Goal: Transaction & Acquisition: Complete application form

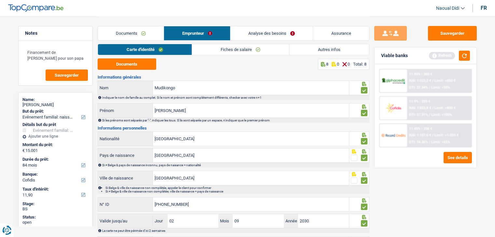
select select "familyEvent"
select select "84"
select select "cofidis"
click at [127, 32] on link "Documents" at bounding box center [131, 33] width 66 height 14
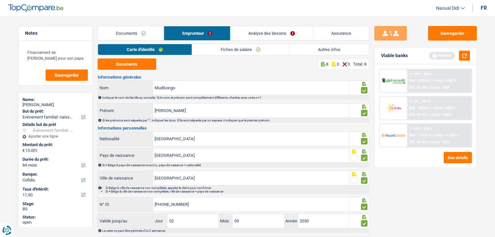
drag, startPoint x: 127, startPoint y: 32, endPoint x: 136, endPoint y: 35, distance: 8.9
click at [127, 32] on link "Documents" at bounding box center [131, 33] width 66 height 14
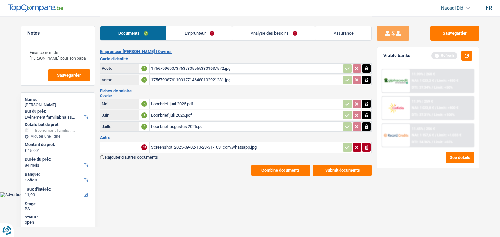
click at [302, 172] on button "Combine documents" at bounding box center [280, 170] width 59 height 11
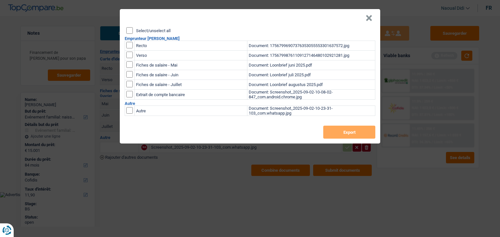
click at [131, 29] on input "Select/unselect all" at bounding box center [129, 30] width 7 height 7
checkbox input "true"
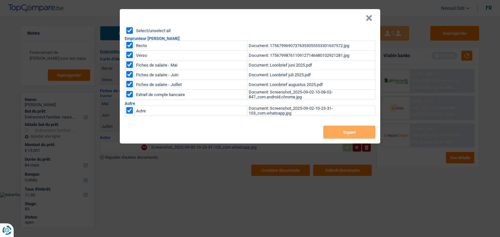
checkbox input "true"
click at [131, 29] on input "Select/unselect all" at bounding box center [129, 30] width 7 height 7
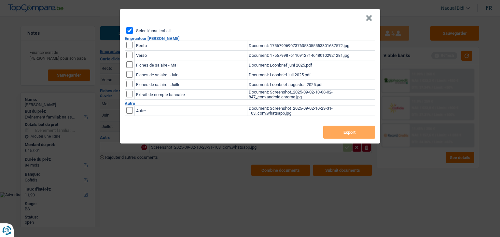
checkbox input "false"
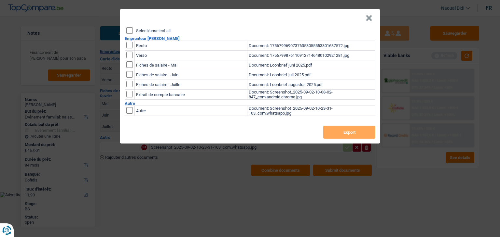
checkbox input "false"
click at [130, 31] on input "Select/unselect all" at bounding box center [129, 30] width 7 height 7
checkbox input "true"
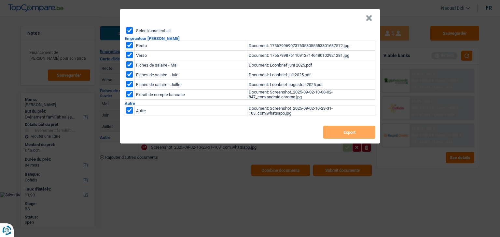
checkbox input "true"
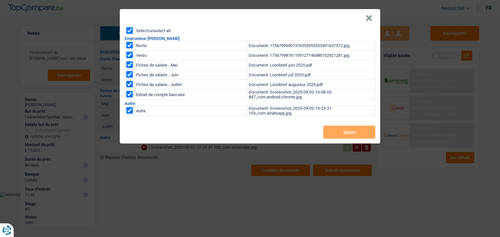
checkbox input "true"
click at [128, 110] on input "checkbox" at bounding box center [129, 110] width 7 height 7
checkbox input "false"
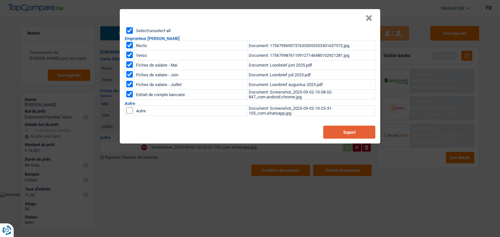
click at [347, 131] on button "Export" at bounding box center [349, 132] width 52 height 13
click at [369, 17] on button "×" at bounding box center [368, 18] width 7 height 7
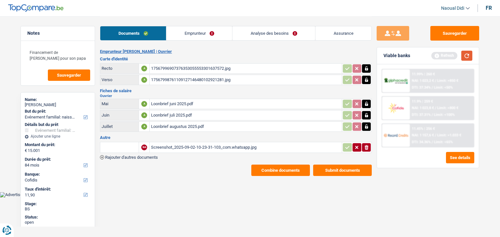
click at [467, 56] on button "button" at bounding box center [466, 56] width 11 height 10
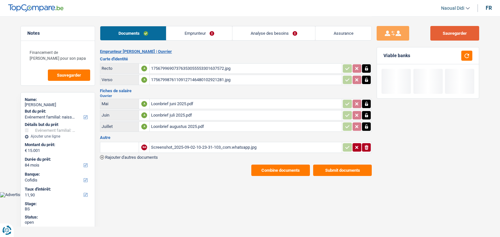
click at [446, 36] on button "Sauvegarder" at bounding box center [454, 33] width 49 height 15
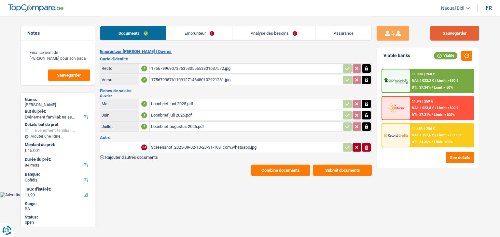
click at [464, 33] on button "Sauvegarder" at bounding box center [454, 33] width 49 height 15
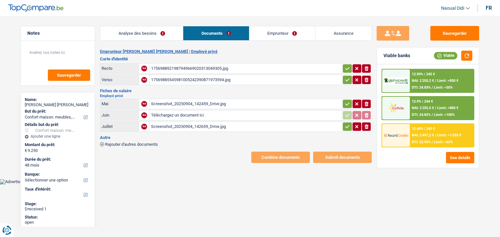
select select "household"
select select "48"
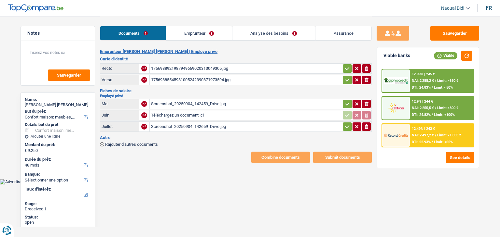
click at [177, 67] on div "1756988921987949669020313049305.jpg" at bounding box center [245, 69] width 189 height 10
click at [187, 79] on div "17569885545981005242390871973594.jpg" at bounding box center [245, 80] width 189 height 10
click at [193, 100] on div "Screenshot_20250904_142459_Drive.jpg" at bounding box center [245, 104] width 189 height 10
click at [186, 124] on div "Screenshot_20250904_142659_Drive.jpg" at bounding box center [245, 127] width 189 height 10
click at [192, 35] on link "Emprunteur" at bounding box center [199, 33] width 66 height 14
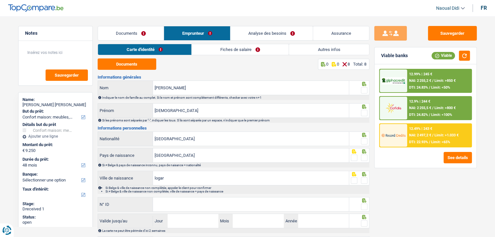
click at [234, 53] on link "Fiches de salaire" at bounding box center [240, 49] width 97 height 11
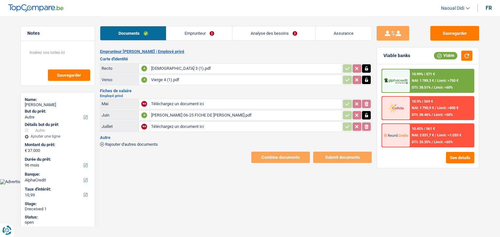
select select "other"
select select "96"
select select "alphacredit"
click at [157, 67] on div "Vierge 3 (1).pdf" at bounding box center [245, 69] width 189 height 10
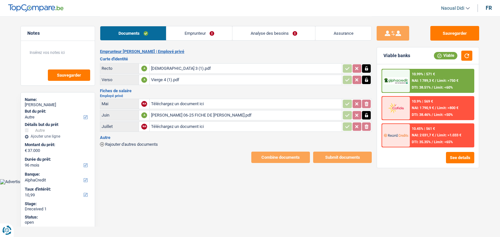
click at [162, 77] on div "Vierge 4 (1).pdf" at bounding box center [245, 80] width 189 height 10
click at [195, 112] on div "JOUINI Haithem 06-25 FICHE DE PAIE.pdf" at bounding box center [245, 116] width 189 height 10
click at [178, 102] on input "Téléchargez un document ici" at bounding box center [245, 104] width 189 height 10
type input "C:\fakepath\JOUINI Haithem 05-25 FICHE DE PAIE.pdf"
click at [169, 123] on input "Téléchargez un document ici" at bounding box center [245, 127] width 189 height 10
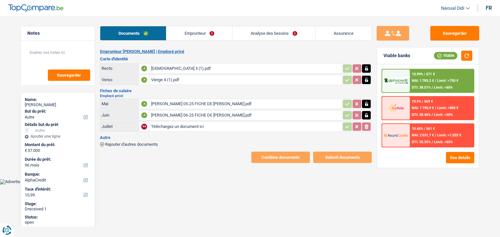
type input "C:\fakepath\JOUINI Haithem 07-25 FICHE DE PAIE.pdf"
click at [449, 37] on button "Sauvegarder" at bounding box center [454, 33] width 49 height 15
click at [199, 36] on link "Emprunteur" at bounding box center [199, 33] width 66 height 14
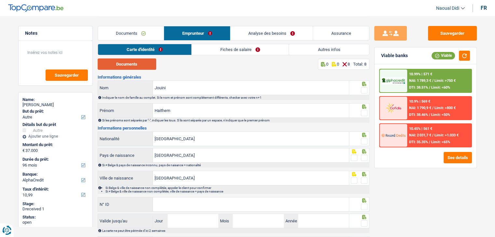
click at [127, 63] on button "Documents" at bounding box center [127, 64] width 59 height 11
click at [364, 92] on span at bounding box center [364, 90] width 7 height 7
click at [0, 0] on input "radio" at bounding box center [0, 0] width 0 height 0
click at [363, 114] on span at bounding box center [364, 113] width 7 height 7
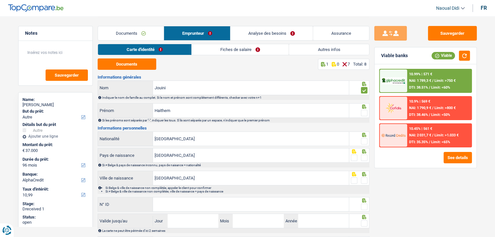
click at [0, 0] on input "radio" at bounding box center [0, 0] width 0 height 0
click at [364, 141] on span at bounding box center [364, 141] width 7 height 7
click at [0, 0] on input "radio" at bounding box center [0, 0] width 0 height 0
click at [364, 141] on span at bounding box center [364, 141] width 7 height 7
click at [0, 0] on input "radio" at bounding box center [0, 0] width 0 height 0
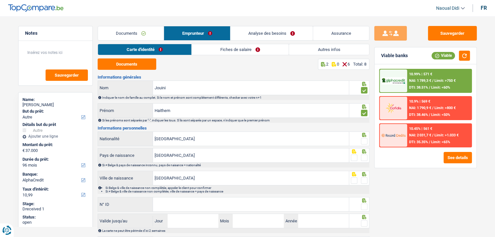
click at [366, 158] on span at bounding box center [364, 158] width 7 height 7
click at [0, 0] on input "radio" at bounding box center [0, 0] width 0 height 0
click at [364, 140] on span at bounding box center [364, 141] width 7 height 7
click at [0, 0] on input "radio" at bounding box center [0, 0] width 0 height 0
click at [364, 140] on span at bounding box center [364, 141] width 7 height 7
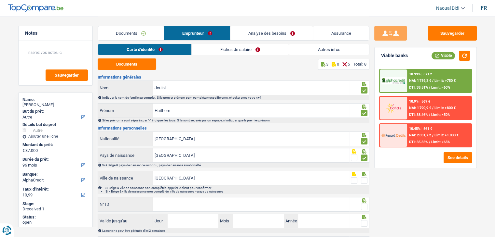
click at [0, 0] on input "radio" at bounding box center [0, 0] width 0 height 0
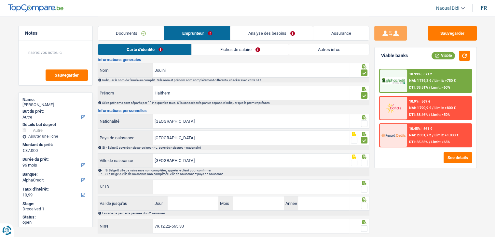
scroll to position [36, 0]
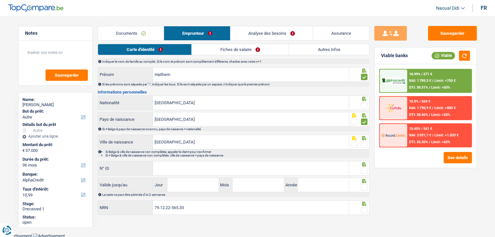
click at [364, 105] on span at bounding box center [364, 105] width 7 height 7
click at [0, 0] on input "radio" at bounding box center [0, 0] width 0 height 0
click at [363, 144] on span at bounding box center [364, 144] width 7 height 7
click at [0, 0] on input "radio" at bounding box center [0, 0] width 0 height 0
click at [366, 171] on span at bounding box center [364, 171] width 7 height 7
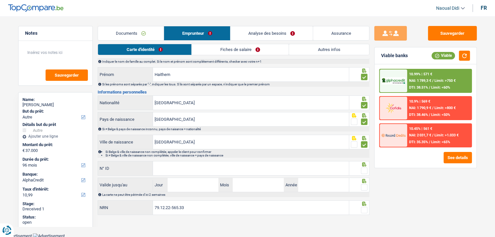
click at [0, 0] on input "radio" at bounding box center [0, 0] width 0 height 0
click at [179, 172] on input "N° ID" at bounding box center [251, 169] width 196 height 14
paste input "598-6090581-48"
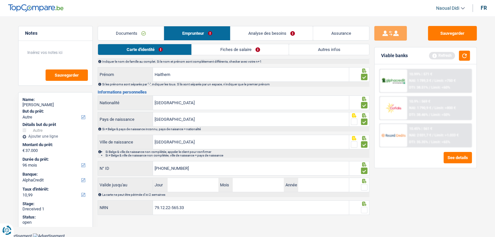
drag, startPoint x: 199, startPoint y: 162, endPoint x: 143, endPoint y: 162, distance: 55.9
click at [143, 162] on div "598-6090581-48 N° ID" at bounding box center [223, 169] width 251 height 14
type input "598-6090581-48"
click at [143, 162] on label "N° ID" at bounding box center [125, 169] width 55 height 14
click at [153, 162] on input "598-6090581-48" at bounding box center [251, 169] width 196 height 14
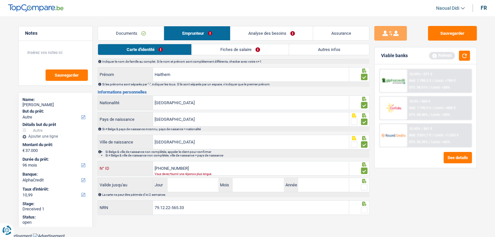
type input "596-0905814-8"
click at [197, 187] on input "Jour" at bounding box center [192, 185] width 51 height 14
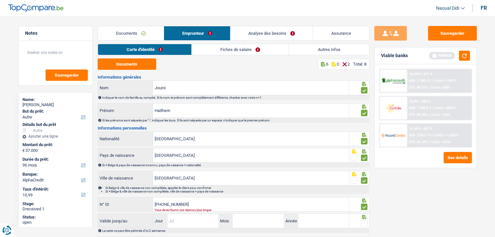
scroll to position [0, 0]
click at [169, 140] on input "[GEOGRAPHIC_DATA]" at bounding box center [251, 139] width 196 height 14
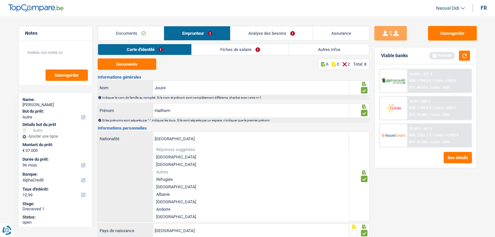
click at [137, 155] on div "Belgique Nationalité Réponses suggérées Belgique Luxembourg Autres Réfugiée Afg…" at bounding box center [223, 176] width 251 height 89
click at [119, 160] on div "Belgique Nationalité Réponses suggérées Belgique Luxembourg Autres Réfugiée Afg…" at bounding box center [223, 176] width 251 height 89
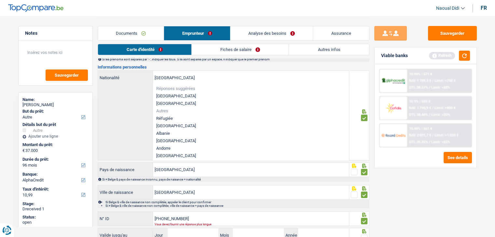
scroll to position [65, 0]
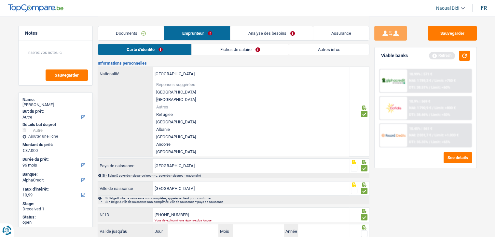
click at [165, 121] on li "Afghanistan" at bounding box center [251, 121] width 196 height 7
type input "Afghanistan"
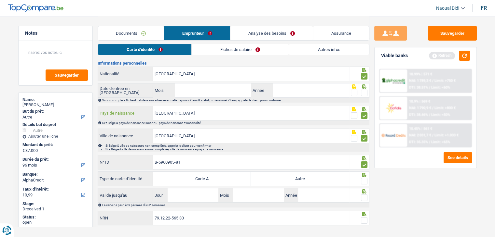
click at [176, 114] on input "République tchèque" at bounding box center [251, 113] width 196 height 14
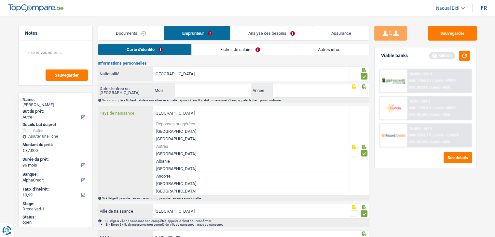
click at [176, 114] on input "République tchèque" at bounding box center [251, 113] width 196 height 14
click at [112, 146] on div "République tchèque Pays de naissance Réponses suggérées Belgique Luxembourg Aut…" at bounding box center [223, 150] width 251 height 89
click at [123, 149] on div "République tchèque Pays de naissance Réponses suggérées Belgique Luxembourg Aut…" at bounding box center [223, 150] width 251 height 89
click at [404, 190] on div "Sauvegarder Viable banks Refresh 10.99% | 571 € NAI: 1 789,3 € / Limit: >750 € …" at bounding box center [425, 126] width 112 height 201
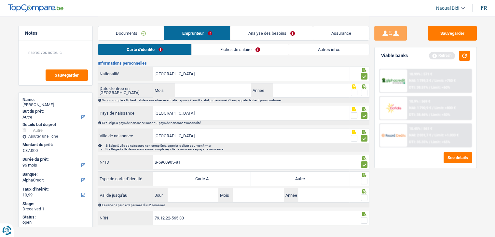
scroll to position [75, 0]
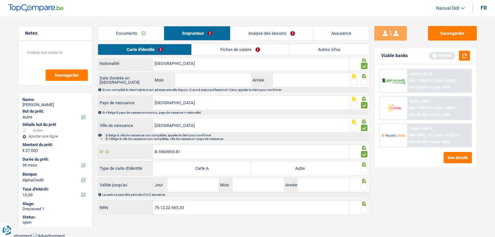
click at [191, 152] on input "B-5960905-81" at bounding box center [251, 152] width 196 height 14
drag, startPoint x: 133, startPoint y: 150, endPoint x: 124, endPoint y: 149, distance: 8.6
click at [124, 149] on div "B-5960905-81 N° ID" at bounding box center [223, 152] width 251 height 14
paste input "8609058-14"
type input "B-8609058-14"
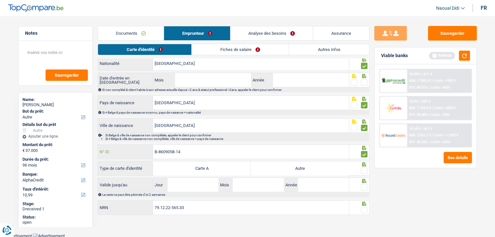
drag, startPoint x: 191, startPoint y: 152, endPoint x: 149, endPoint y: 145, distance: 42.6
click at [149, 145] on div "B-8609058-14 N° ID" at bounding box center [223, 152] width 251 height 14
type input "B-6090581-48"
click at [327, 170] on label "Autre" at bounding box center [300, 169] width 98 height 14
click at [327, 170] on input "Autre" at bounding box center [300, 169] width 98 height 14
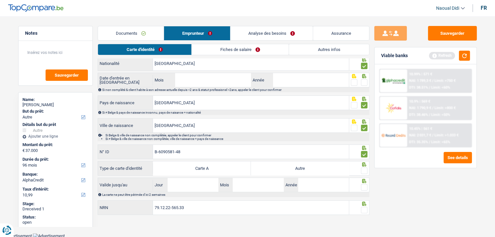
radio input "true"
click at [327, 170] on label "Autre" at bounding box center [300, 169] width 98 height 14
click at [327, 170] on input "Autre" at bounding box center [300, 169] width 98 height 14
click at [365, 171] on span at bounding box center [364, 171] width 7 height 7
click at [0, 0] on input "radio" at bounding box center [0, 0] width 0 height 0
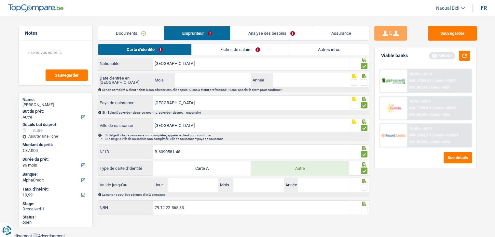
click at [365, 171] on span at bounding box center [364, 171] width 7 height 7
click at [0, 0] on input "radio" at bounding box center [0, 0] width 0 height 0
click at [363, 172] on span at bounding box center [364, 171] width 7 height 7
click at [0, 0] on input "radio" at bounding box center [0, 0] width 0 height 0
click at [181, 188] on input "Jour" at bounding box center [192, 185] width 51 height 14
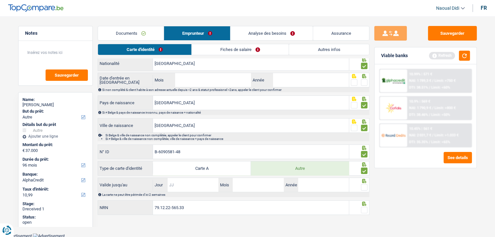
click at [181, 188] on input "Jour" at bounding box center [192, 185] width 51 height 14
type input "11"
type input "07"
type input "2029"
click at [236, 208] on input "79.12.22-565.33" at bounding box center [251, 208] width 196 height 14
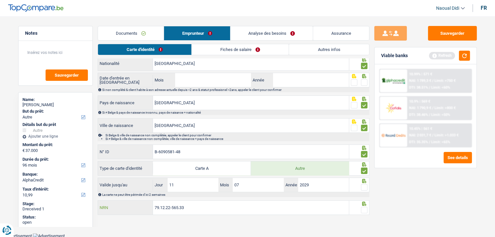
click at [236, 208] on input "79.12.22-565.33" at bounding box center [251, 208] width 196 height 14
click at [362, 186] on span at bounding box center [364, 187] width 7 height 7
click at [0, 0] on input "radio" at bounding box center [0, 0] width 0 height 0
click at [364, 208] on span at bounding box center [364, 210] width 7 height 7
click at [0, 0] on input "radio" at bounding box center [0, 0] width 0 height 0
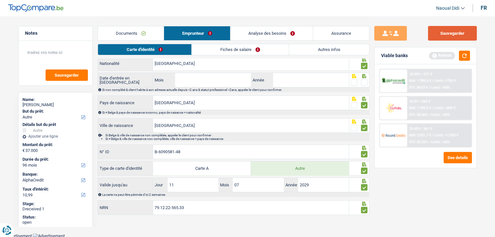
click at [462, 32] on button "Sauvegarder" at bounding box center [452, 33] width 49 height 15
drag, startPoint x: 228, startPoint y: 52, endPoint x: 223, endPoint y: 50, distance: 4.7
click at [228, 52] on link "Fiches de salaire" at bounding box center [240, 49] width 97 height 11
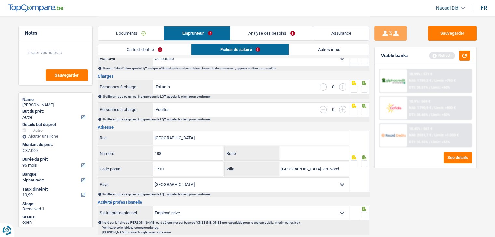
scroll to position [0, 0]
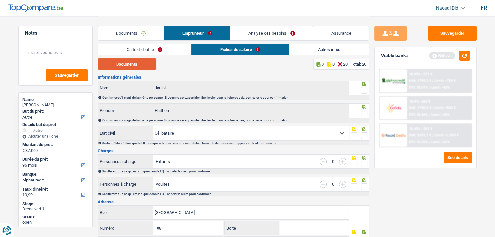
click at [139, 65] on button "Documents" at bounding box center [127, 64] width 59 height 11
click at [364, 90] on span at bounding box center [364, 90] width 7 height 7
click at [0, 0] on input "radio" at bounding box center [0, 0] width 0 height 0
click at [363, 116] on span at bounding box center [364, 113] width 7 height 7
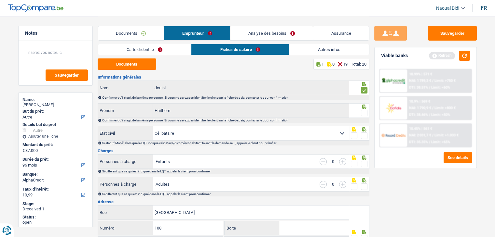
click at [0, 0] on input "radio" at bounding box center [0, 0] width 0 height 0
click at [363, 116] on span at bounding box center [364, 113] width 7 height 7
click at [0, 0] on input "radio" at bounding box center [0, 0] width 0 height 0
click at [363, 137] on span at bounding box center [364, 136] width 7 height 7
click at [0, 0] on input "radio" at bounding box center [0, 0] width 0 height 0
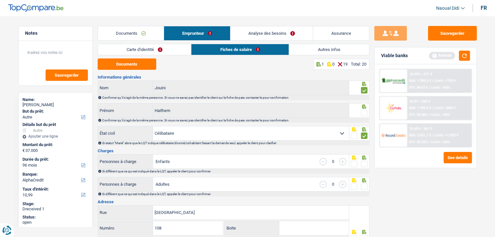
click at [363, 137] on span at bounding box center [364, 136] width 7 height 7
click at [0, 0] on input "radio" at bounding box center [0, 0] width 0 height 0
click at [363, 163] on span at bounding box center [364, 164] width 7 height 7
click at [0, 0] on input "radio" at bounding box center [0, 0] width 0 height 0
drag, startPoint x: 363, startPoint y: 163, endPoint x: 363, endPoint y: 146, distance: 17.2
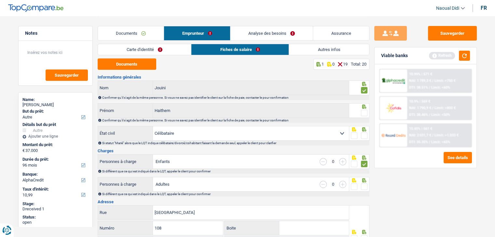
click at [363, 162] on span at bounding box center [364, 164] width 7 height 7
click at [0, 0] on input "radio" at bounding box center [0, 0] width 0 height 0
click at [363, 136] on span at bounding box center [364, 136] width 7 height 7
click at [0, 0] on input "radio" at bounding box center [0, 0] width 0 height 0
click at [364, 164] on span at bounding box center [364, 164] width 7 height 7
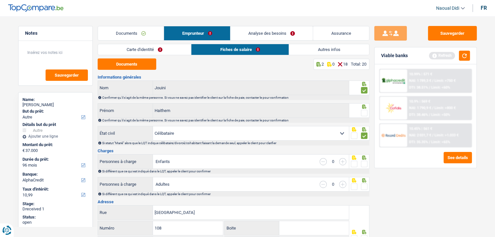
click at [0, 0] on input "radio" at bounding box center [0, 0] width 0 height 0
click at [362, 186] on span at bounding box center [364, 187] width 7 height 7
click at [0, 0] on input "radio" at bounding box center [0, 0] width 0 height 0
click at [362, 186] on span at bounding box center [364, 187] width 7 height 7
click at [0, 0] on input "radio" at bounding box center [0, 0] width 0 height 0
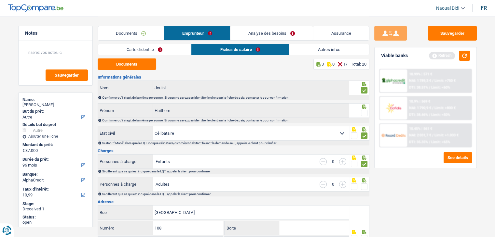
click at [362, 186] on span at bounding box center [364, 187] width 7 height 7
click at [0, 0] on input "radio" at bounding box center [0, 0] width 0 height 0
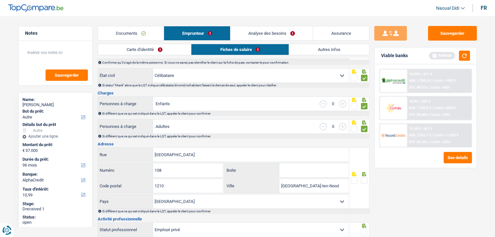
scroll to position [65, 0]
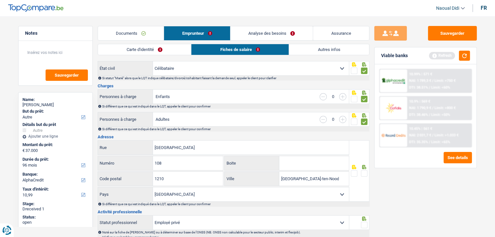
click at [363, 171] on span at bounding box center [364, 173] width 7 height 7
click at [0, 0] on input "radio" at bounding box center [0, 0] width 0 height 0
click at [363, 171] on span at bounding box center [364, 173] width 7 height 7
click at [0, 0] on input "radio" at bounding box center [0, 0] width 0 height 0
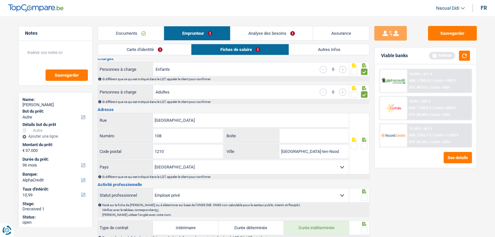
scroll to position [130, 0]
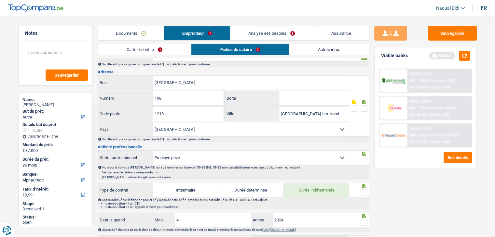
click at [366, 107] on span at bounding box center [364, 108] width 7 height 7
click at [0, 0] on input "radio" at bounding box center [0, 0] width 0 height 0
click at [366, 158] on span at bounding box center [364, 160] width 7 height 7
click at [0, 0] on input "radio" at bounding box center [0, 0] width 0 height 0
click at [364, 191] on span at bounding box center [364, 193] width 7 height 7
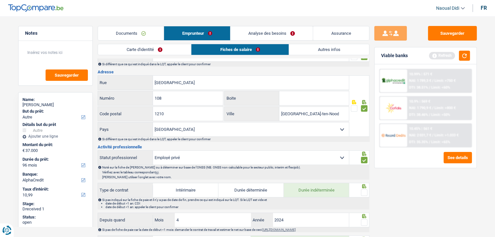
click at [0, 0] on input "radio" at bounding box center [0, 0] width 0 height 0
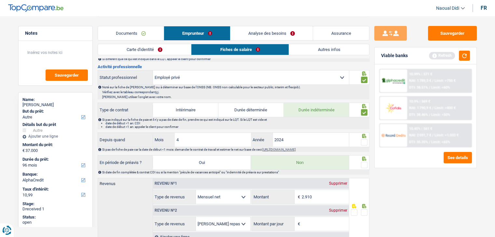
scroll to position [260, 0]
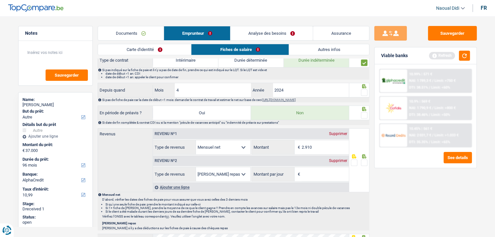
click at [366, 89] on span at bounding box center [364, 92] width 7 height 7
click at [0, 0] on input "radio" at bounding box center [0, 0] width 0 height 0
click at [366, 89] on span at bounding box center [364, 92] width 7 height 7
click at [0, 0] on input "radio" at bounding box center [0, 0] width 0 height 0
drag, startPoint x: 363, startPoint y: 116, endPoint x: 364, endPoint y: 101, distance: 14.6
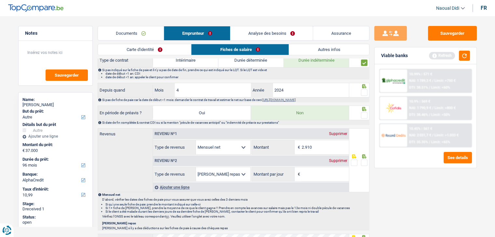
click at [363, 116] on span at bounding box center [364, 115] width 7 height 7
click at [0, 0] on input "radio" at bounding box center [0, 0] width 0 height 0
click at [365, 90] on span at bounding box center [364, 92] width 7 height 7
click at [0, 0] on input "radio" at bounding box center [0, 0] width 0 height 0
click at [365, 90] on span at bounding box center [364, 92] width 7 height 7
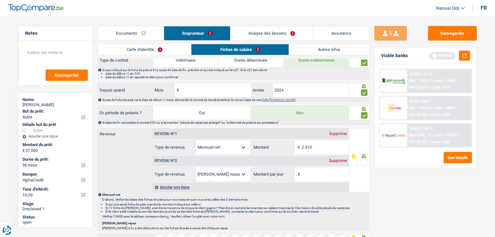
click at [0, 0] on input "radio" at bounding box center [0, 0] width 0 height 0
click at [340, 159] on div "Supprimer" at bounding box center [337, 161] width 21 height 4
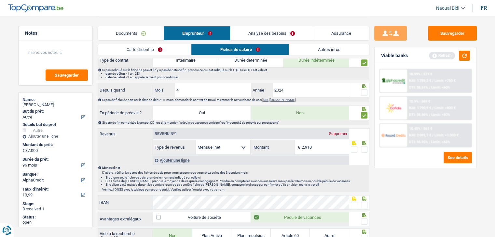
click at [363, 91] on span at bounding box center [364, 92] width 7 height 7
click at [0, 0] on input "radio" at bounding box center [0, 0] width 0 height 0
click at [363, 91] on span at bounding box center [364, 92] width 7 height 7
click at [0, 0] on input "radio" at bounding box center [0, 0] width 0 height 0
click at [316, 147] on input "2.910" at bounding box center [324, 147] width 47 height 14
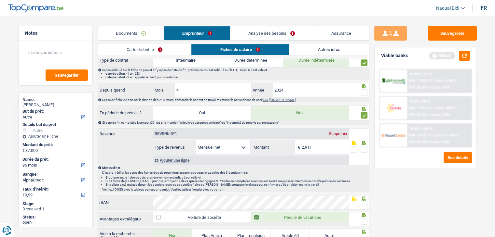
click at [364, 151] on div at bounding box center [364, 150] width 7 height 8
click at [317, 148] on input "2.911" at bounding box center [324, 147] width 47 height 14
type input "2.911"
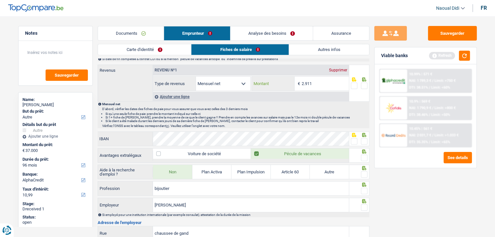
scroll to position [325, 0]
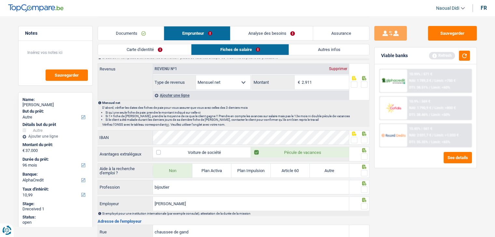
click at [365, 137] on span at bounding box center [364, 140] width 7 height 7
click at [0, 0] on input "radio" at bounding box center [0, 0] width 0 height 0
click at [365, 137] on span at bounding box center [364, 140] width 7 height 7
click at [0, 0] on input "radio" at bounding box center [0, 0] width 0 height 0
click at [365, 83] on span at bounding box center [364, 84] width 7 height 7
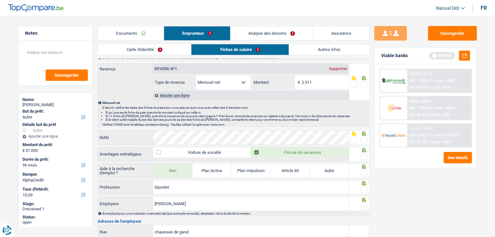
click at [0, 0] on input "radio" at bounding box center [0, 0] width 0 height 0
click at [365, 83] on span at bounding box center [364, 84] width 7 height 7
click at [0, 0] on input "radio" at bounding box center [0, 0] width 0 height 0
click at [363, 140] on span at bounding box center [364, 140] width 7 height 7
click at [0, 0] on input "radio" at bounding box center [0, 0] width 0 height 0
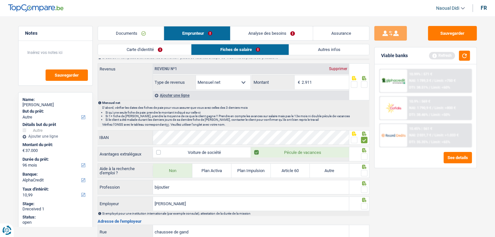
click at [363, 140] on span at bounding box center [364, 140] width 7 height 7
click at [0, 0] on input "radio" at bounding box center [0, 0] width 0 height 0
click at [364, 85] on span at bounding box center [364, 84] width 7 height 7
click at [0, 0] on input "radio" at bounding box center [0, 0] width 0 height 0
click at [363, 139] on span at bounding box center [364, 140] width 7 height 7
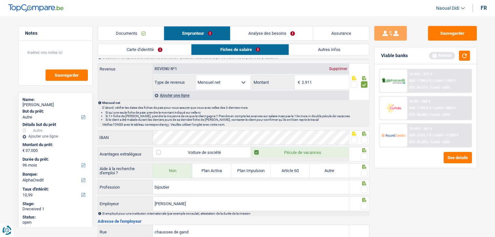
click at [0, 0] on input "radio" at bounding box center [0, 0] width 0 height 0
click at [365, 154] on span at bounding box center [364, 157] width 7 height 7
click at [0, 0] on input "radio" at bounding box center [0, 0] width 0 height 0
click at [363, 171] on span at bounding box center [364, 173] width 7 height 7
click at [0, 0] on input "radio" at bounding box center [0, 0] width 0 height 0
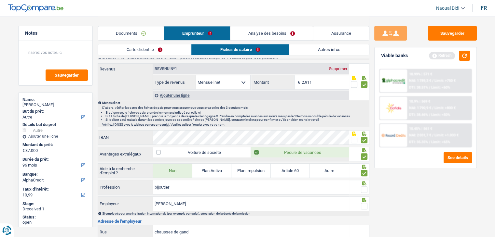
click at [364, 188] on span at bounding box center [364, 190] width 7 height 7
click at [0, 0] on input "radio" at bounding box center [0, 0] width 0 height 0
click at [364, 188] on span at bounding box center [364, 190] width 7 height 7
click at [0, 0] on input "radio" at bounding box center [0, 0] width 0 height 0
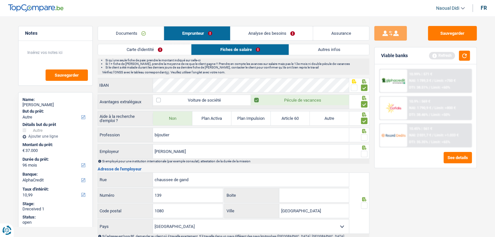
scroll to position [390, 0]
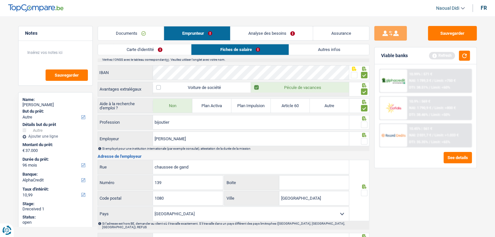
click at [364, 140] on span at bounding box center [364, 141] width 7 height 7
click at [0, 0] on input "radio" at bounding box center [0, 0] width 0 height 0
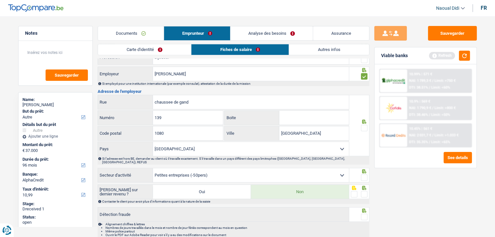
click at [365, 125] on span at bounding box center [364, 128] width 7 height 7
click at [0, 0] on input "radio" at bounding box center [0, 0] width 0 height 0
click at [364, 175] on span at bounding box center [364, 178] width 7 height 7
click at [0, 0] on input "radio" at bounding box center [0, 0] width 0 height 0
click at [364, 175] on span at bounding box center [364, 178] width 7 height 7
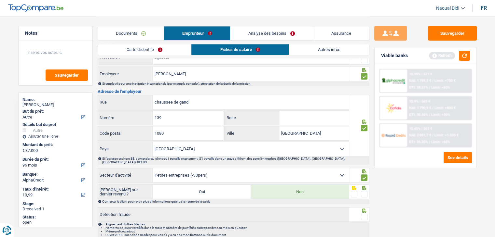
click at [0, 0] on input "radio" at bounding box center [0, 0] width 0 height 0
click at [365, 191] on span at bounding box center [364, 194] width 7 height 7
click at [0, 0] on input "radio" at bounding box center [0, 0] width 0 height 0
click at [364, 175] on span at bounding box center [364, 178] width 7 height 7
click at [0, 0] on input "radio" at bounding box center [0, 0] width 0 height 0
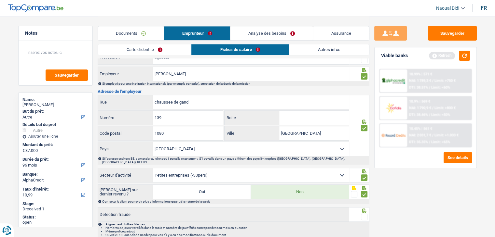
click at [366, 214] on span at bounding box center [364, 217] width 7 height 7
click at [0, 0] on input "radio" at bounding box center [0, 0] width 0 height 0
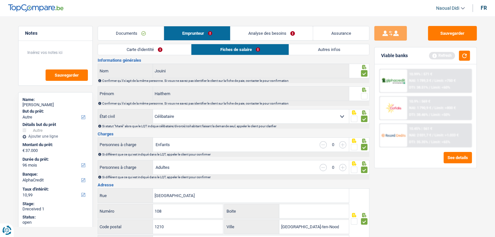
scroll to position [33, 0]
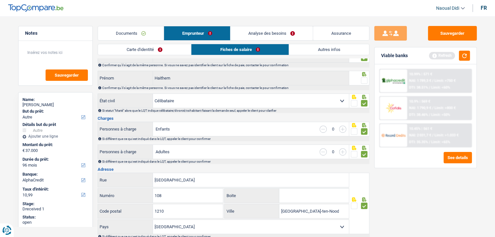
click at [365, 79] on span at bounding box center [364, 80] width 7 height 7
click at [0, 0] on input "radio" at bounding box center [0, 0] width 0 height 0
click at [365, 79] on span at bounding box center [364, 80] width 7 height 7
click at [0, 0] on input "radio" at bounding box center [0, 0] width 0 height 0
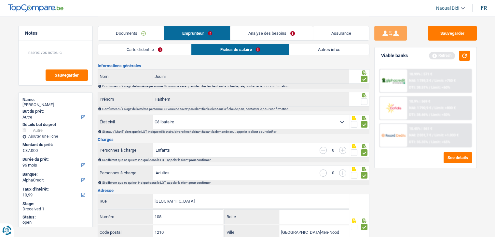
scroll to position [0, 0]
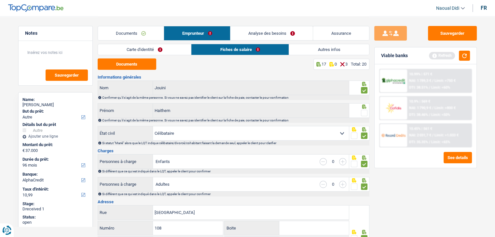
click at [364, 114] on span at bounding box center [364, 113] width 7 height 7
click at [0, 0] on input "radio" at bounding box center [0, 0] width 0 height 0
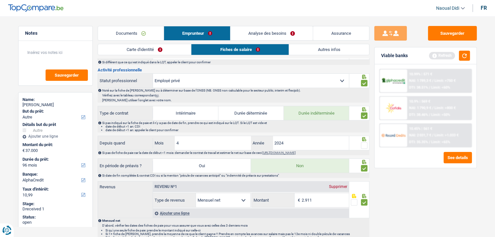
scroll to position [228, 0]
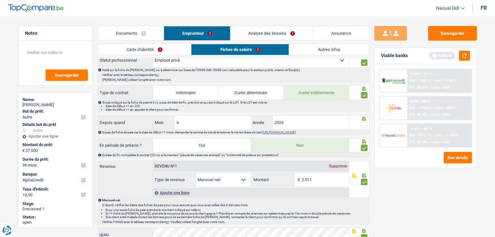
click at [362, 124] on span at bounding box center [364, 125] width 7 height 7
click at [0, 0] on input "radio" at bounding box center [0, 0] width 0 height 0
click at [362, 124] on span at bounding box center [364, 125] width 7 height 7
click at [0, 0] on input "radio" at bounding box center [0, 0] width 0 height 0
click at [363, 123] on span at bounding box center [364, 125] width 7 height 7
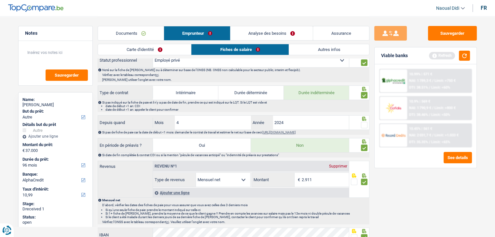
click at [0, 0] on input "radio" at bounding box center [0, 0] width 0 height 0
click at [363, 123] on span at bounding box center [364, 125] width 7 height 7
click at [0, 0] on input "radio" at bounding box center [0, 0] width 0 height 0
click at [362, 125] on span at bounding box center [364, 125] width 7 height 7
click at [0, 0] on input "radio" at bounding box center [0, 0] width 0 height 0
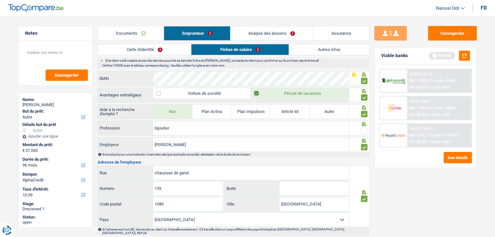
scroll to position [390, 0]
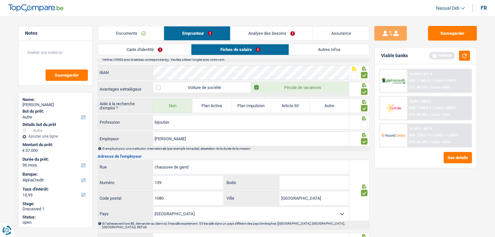
click at [364, 123] on span at bounding box center [364, 125] width 7 height 7
click at [0, 0] on input "radio" at bounding box center [0, 0] width 0 height 0
click at [460, 34] on button "Sauvegarder" at bounding box center [452, 33] width 49 height 15
click at [124, 51] on link "Carte d'identité" at bounding box center [144, 49] width 93 height 11
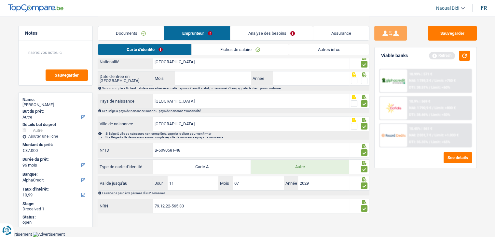
scroll to position [75, 0]
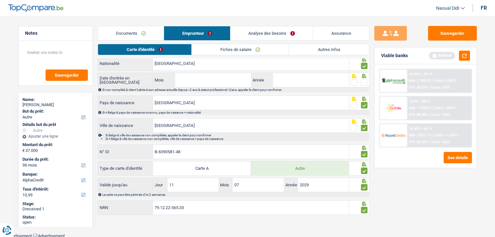
click at [366, 81] on span at bounding box center [364, 82] width 7 height 7
click at [0, 0] on input "radio" at bounding box center [0, 0] width 0 height 0
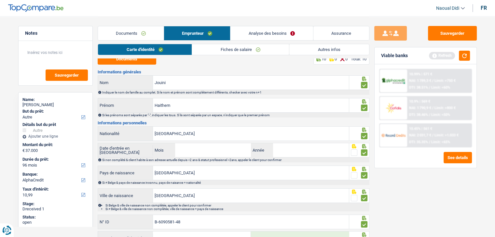
scroll to position [0, 0]
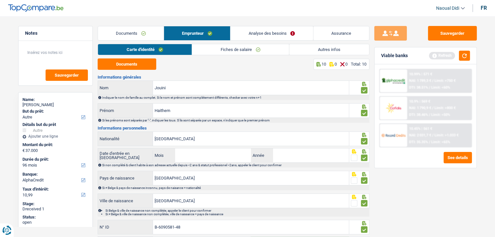
click at [273, 34] on link "Analyse des besoins" at bounding box center [271, 33] width 82 height 14
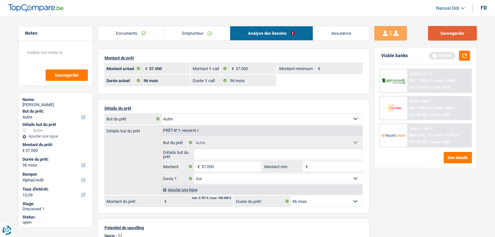
click at [455, 38] on button "Sauvegarder" at bounding box center [452, 33] width 49 height 15
click at [217, 154] on input "Détails but du prêt" at bounding box center [278, 155] width 168 height 10
click at [229, 120] on select "Confort maison: meubles, textile, peinture, électroménager, outillage non-profe…" at bounding box center [261, 119] width 201 height 10
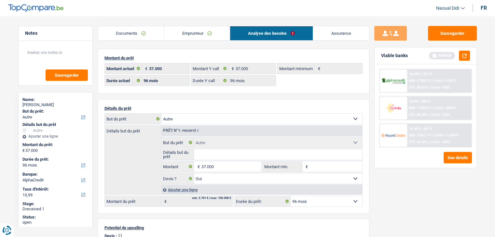
click at [230, 120] on select "Confort maison: meubles, textile, peinture, électroménager, outillage non-profe…" at bounding box center [261, 119] width 201 height 10
select select "household"
click at [161, 114] on select "Confort maison: meubles, textile, peinture, électroménager, outillage non-profe…" at bounding box center [261, 119] width 201 height 10
select select "household"
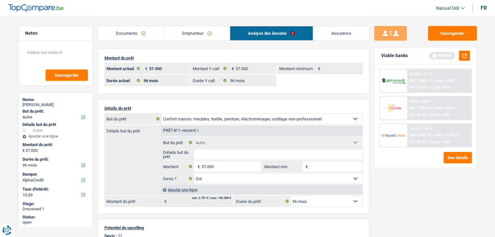
select select "household"
select select
select select "other"
select select "yes"
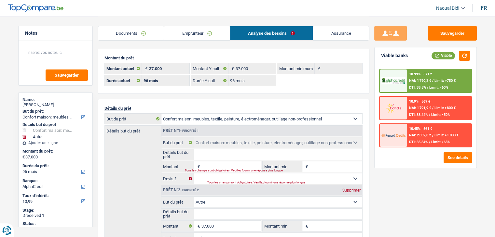
scroll to position [33, 0]
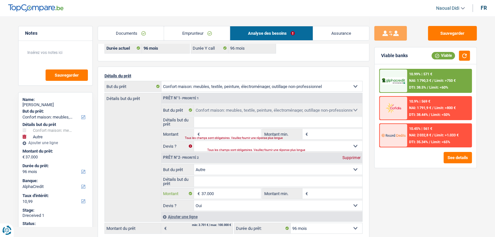
click input "37.000"
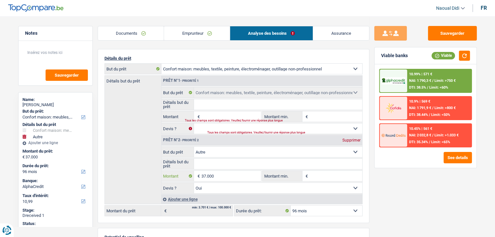
scroll to position [65, 0]
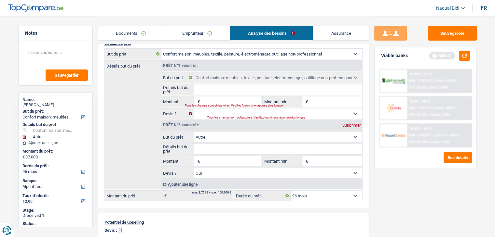
type input "0"
click input "Montant"
paste input "37.000"
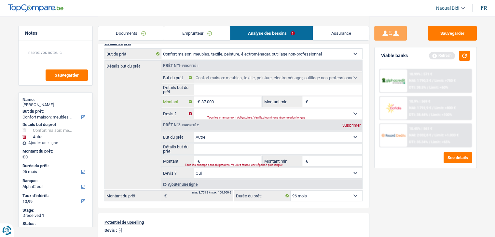
type input "37.000"
click div "Supprimer"
type input "37.000"
select select "120"
type input "37.000"
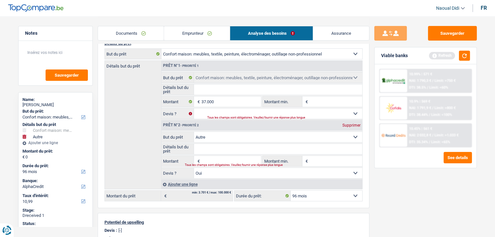
select select "120"
type input "37.000"
click div "Ajouter une ligne"
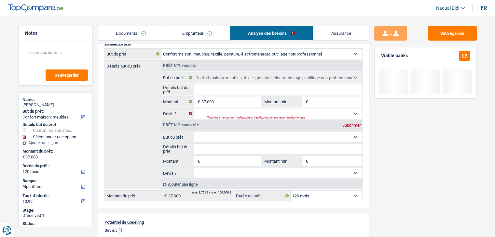
click div "Supprimer"
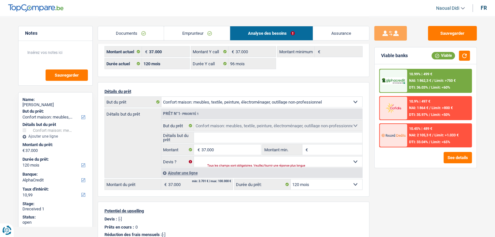
scroll to position [33, 0]
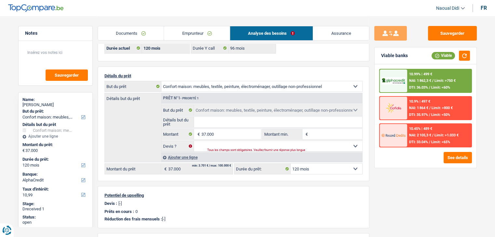
click link "Emprunteur"
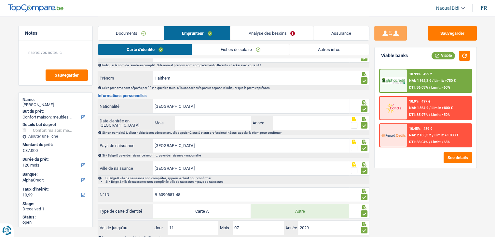
click link "Autres infos"
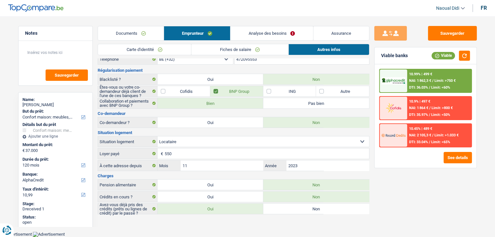
click link "Autres infos"
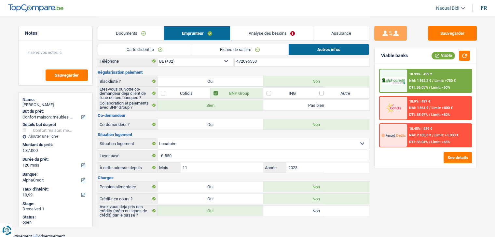
click link "Analyse des besoins"
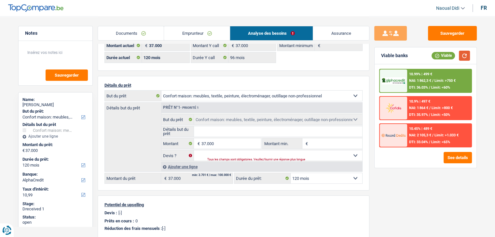
click button "button"
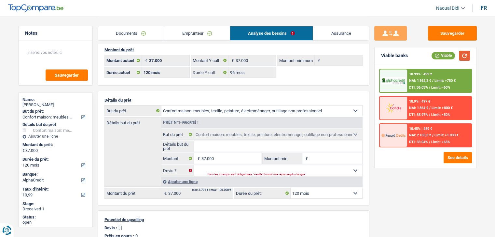
scroll to position [0, 0]
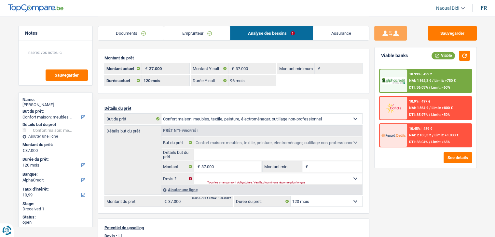
click select "12 mois 18 mois 24 mois 30 mois 36 mois 42 mois 48 mois 60 mois 72 mois 84 mois…"
select select "96"
click select "12 mois 18 mois 24 mois 30 mois 36 mois 42 mois 48 mois 60 mois 72 mois 84 mois…"
drag, startPoint x: 312, startPoint y: 196, endPoint x: 312, endPoint y: 185, distance: 11.1
click div "Ajouter une ligne"
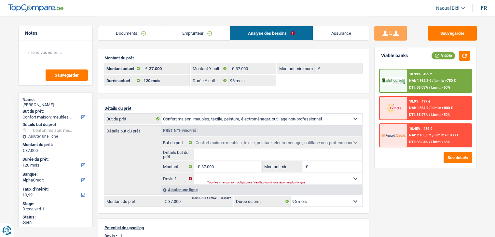
select select "96"
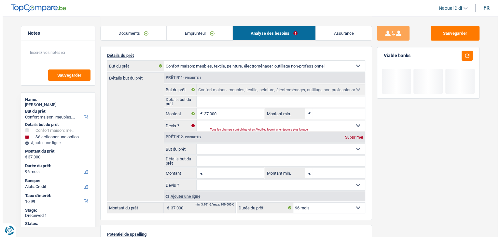
scroll to position [65, 0]
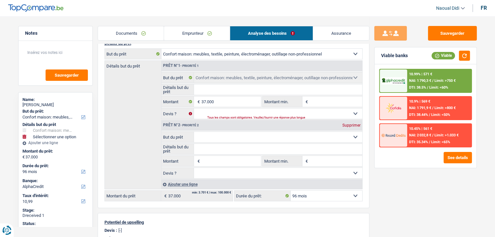
click div "Supprimer"
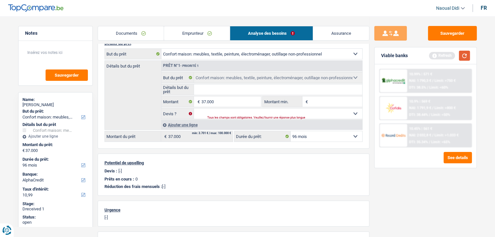
click button "button"
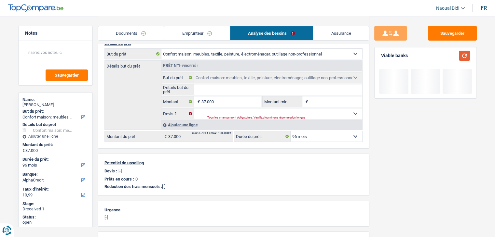
click button "button"
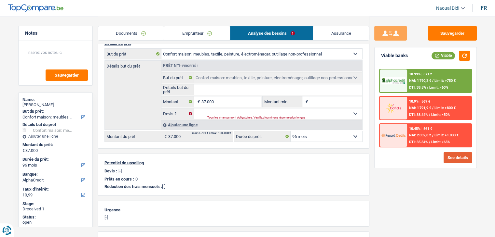
click button "See details"
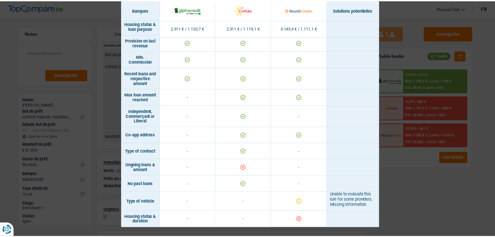
scroll to position [403, 0]
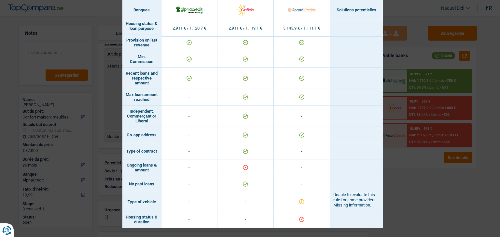
click div "Banks conditions × Banques Solutions potentielles Revenus / Charges 2.911 € / 1…"
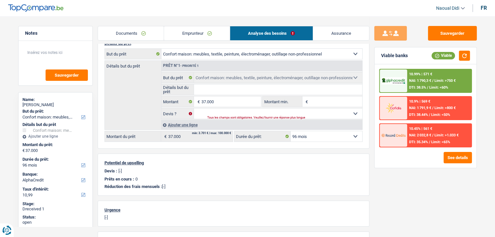
click span "Limit: >750 €"
click div
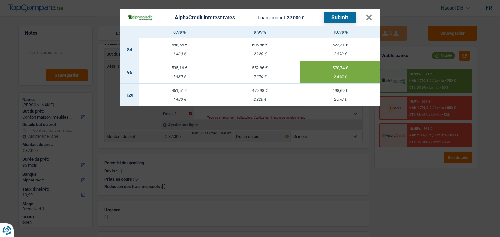
click button "Submit"
click button "×"
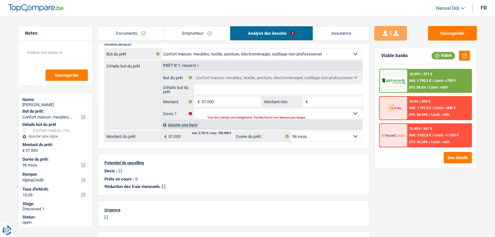
click div "10.9% | 569 € NAI: 1 791,9 € / Limit: >800 € DTI: 38.44% / Limit: <50%"
click span "NAI: 1 791,9 €"
click div "10.99% | 571 € NAI: 1 790,3 € / Limit: >750 € DTI: 38.5% / Limit: <60% 10.9% | …"
click img
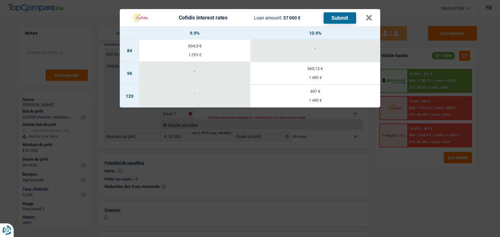
click td "569,12 € 1 480 €"
select select "cofidis"
type input "10,90"
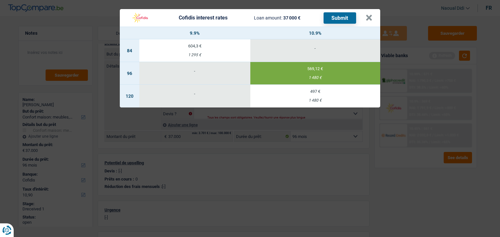
click td "569,12 € 1 480 €"
click button "Submit"
click button "×"
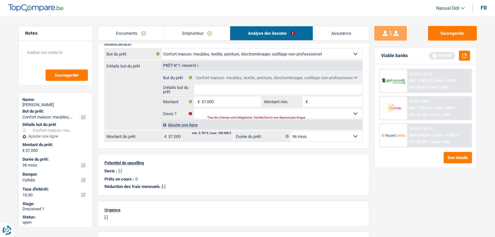
click link "Documents"
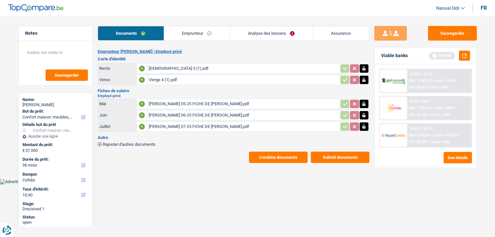
scroll to position [0, 0]
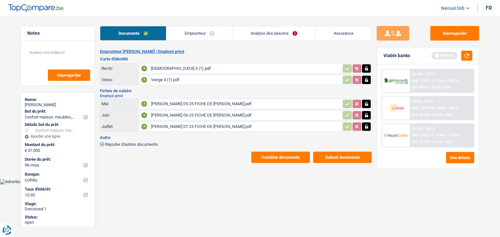
click link "Emprunteur"
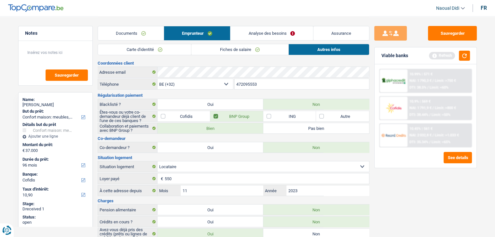
drag, startPoint x: 129, startPoint y: 49, endPoint x: 159, endPoint y: 87, distance: 48.4
click link "Carte d'identité"
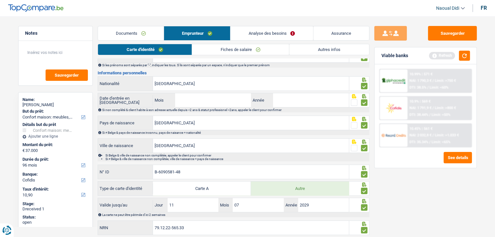
scroll to position [65, 0]
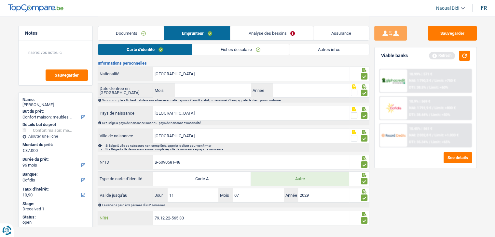
drag, startPoint x: 189, startPoint y: 216, endPoint x: 127, endPoint y: 216, distance: 61.5
click div "79.12.22-565.33 NRN"
click link "Analyse des besoins"
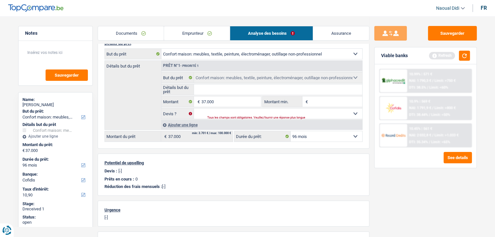
click select "12 mois 18 mois 24 mois 30 mois 36 mois 42 mois 48 mois 60 mois 72 mois 84 mois…"
select select "84"
click select "12 mois 18 mois 24 mois 30 mois 36 mois 42 mois 48 mois 60 mois 72 mois 84 mois…"
select select "84"
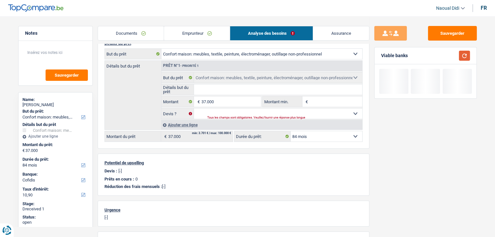
click button "button"
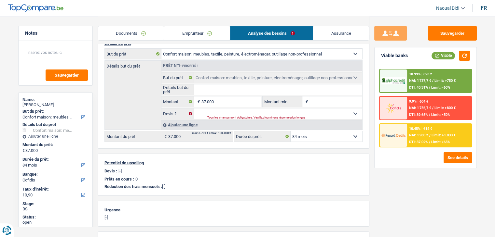
click div "10.45% | 614 € NAI: 1 980 € / Limit: >1.033 € DTI: 37.02% / Limit: <65%"
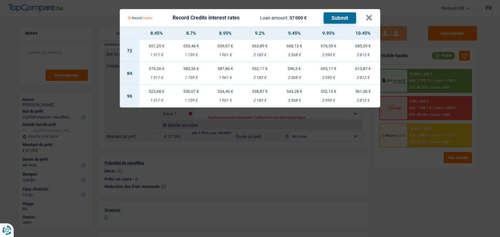
click td "613,87 € 2 812 €"
select select "record credits"
type input "10,45"
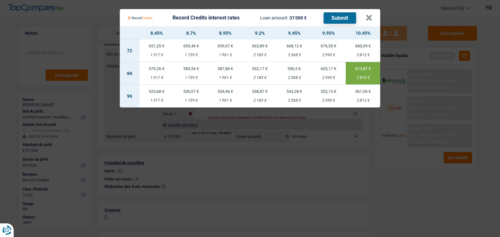
click button "Submit"
click button "×"
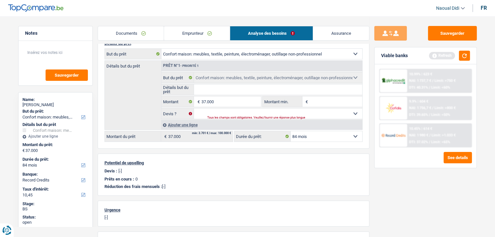
scroll to position [0, 0]
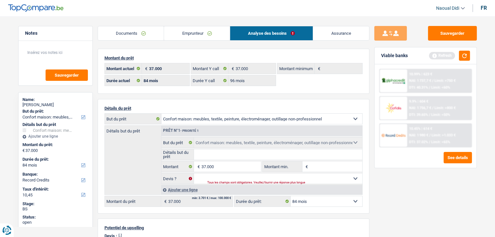
click link "Emprunteur"
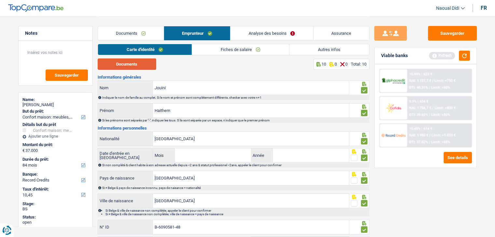
click button "Documents"
click link "Documents"
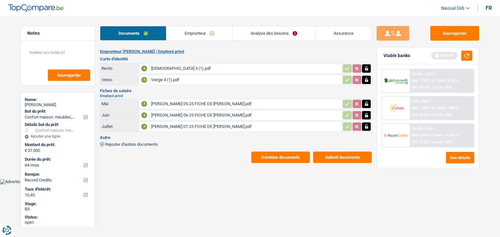
click button "Combine documents"
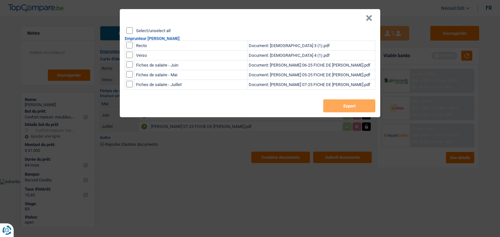
click input "Select/unselect all"
checkbox input "true"
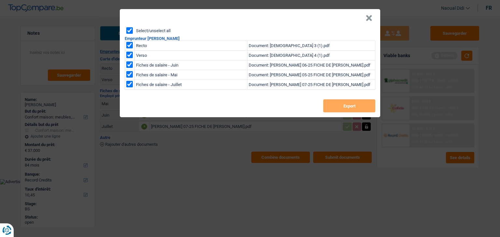
checkbox input "true"
click button "Export"
click button "×"
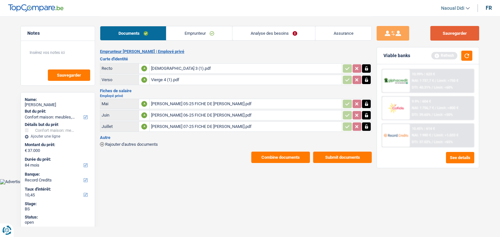
click button "Sauvegarder"
click link "Analyse des besoins"
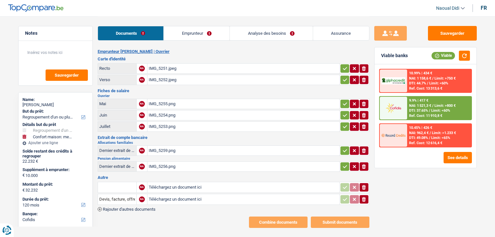
select select "refinancing"
select select "household"
select select "120"
select select "cofidis"
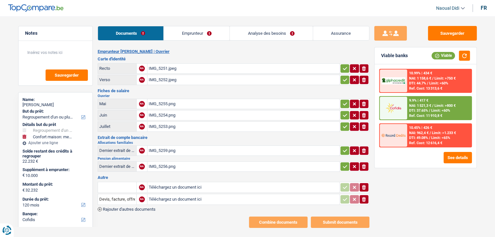
click at [168, 69] on div "IMG_5251.jpeg" at bounding box center [243, 69] width 189 height 10
click at [157, 79] on div "IMG_5252.jpeg" at bounding box center [243, 80] width 189 height 10
click at [154, 103] on div "IMG_5255.png" at bounding box center [243, 104] width 189 height 10
click at [158, 116] on div "IMG_5254.png" at bounding box center [243, 116] width 189 height 10
click at [159, 127] on div "IMG_5253.png" at bounding box center [243, 127] width 189 height 10
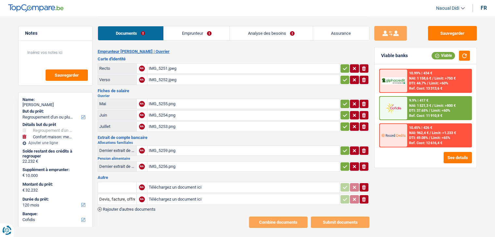
click at [155, 149] on div "IMG_5259.png" at bounding box center [243, 151] width 189 height 10
click at [160, 163] on div "IMG_5256.png" at bounding box center [243, 167] width 189 height 10
click at [194, 33] on link "Emprunteur" at bounding box center [197, 33] width 66 height 14
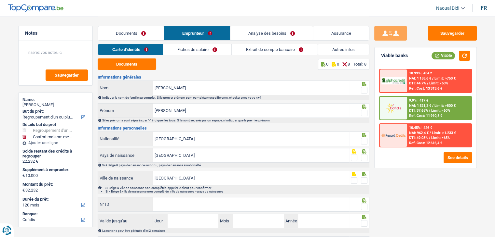
click at [136, 51] on link "Carte d'identité" at bounding box center [130, 49] width 65 height 11
click at [142, 49] on link "Carte d'identité" at bounding box center [130, 49] width 65 height 11
click at [140, 65] on button "Documents" at bounding box center [127, 64] width 59 height 11
drag, startPoint x: 364, startPoint y: 91, endPoint x: 363, endPoint y: 107, distance: 15.6
click at [364, 91] on span at bounding box center [364, 90] width 7 height 7
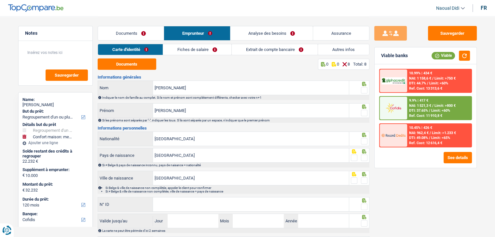
click at [0, 0] on input "radio" at bounding box center [0, 0] width 0 height 0
click at [363, 115] on span at bounding box center [364, 113] width 7 height 7
click at [0, 0] on input "radio" at bounding box center [0, 0] width 0 height 0
click at [363, 115] on span at bounding box center [364, 113] width 7 height 7
click at [0, 0] on input "radio" at bounding box center [0, 0] width 0 height 0
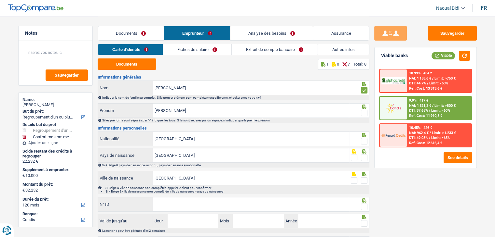
click at [366, 141] on span at bounding box center [364, 141] width 7 height 7
click at [0, 0] on input "radio" at bounding box center [0, 0] width 0 height 0
click at [363, 114] on span at bounding box center [364, 113] width 7 height 7
click at [0, 0] on input "radio" at bounding box center [0, 0] width 0 height 0
click at [363, 159] on span at bounding box center [364, 158] width 7 height 7
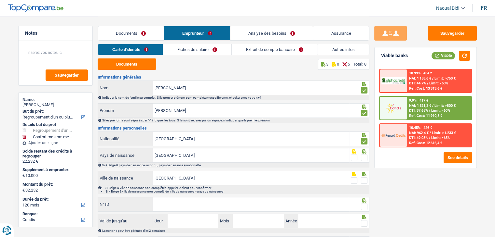
click at [0, 0] on input "radio" at bounding box center [0, 0] width 0 height 0
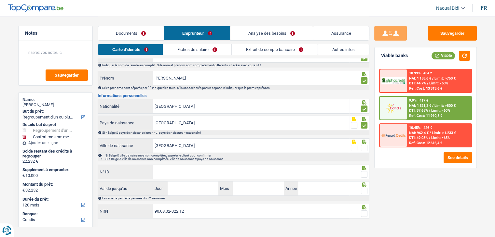
click at [364, 147] on span at bounding box center [364, 148] width 7 height 7
click at [0, 0] on input "radio" at bounding box center [0, 0] width 0 height 0
click at [165, 175] on input "N° ID" at bounding box center [251, 172] width 196 height 14
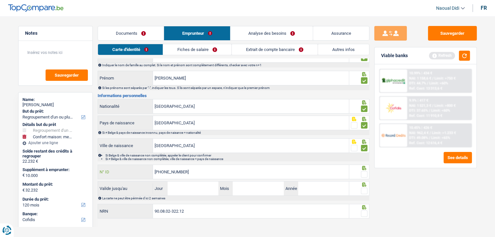
type input "[PHONE_NUMBER]"
click at [185, 190] on input "Jour" at bounding box center [192, 189] width 51 height 14
type input "10"
type input "2028"
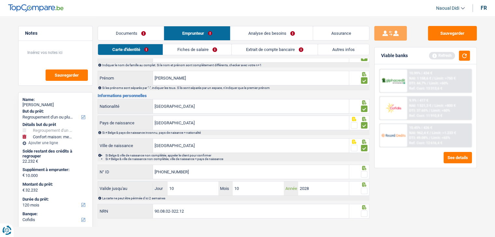
scroll to position [36, 0]
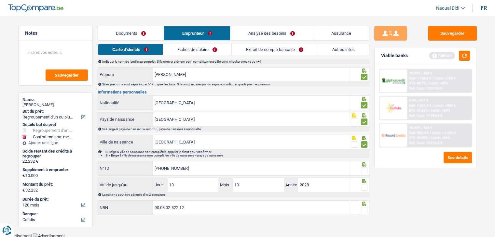
click at [363, 209] on span at bounding box center [364, 210] width 7 height 7
click at [0, 0] on input "radio" at bounding box center [0, 0] width 0 height 0
click at [365, 171] on span at bounding box center [364, 171] width 7 height 7
click at [0, 0] on input "radio" at bounding box center [0, 0] width 0 height 0
click at [364, 189] on span at bounding box center [364, 187] width 7 height 7
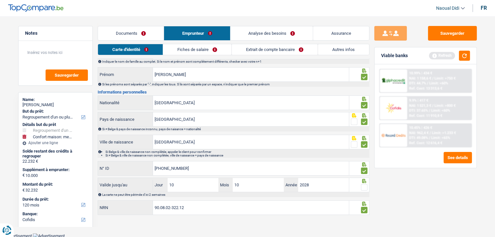
click at [0, 0] on input "radio" at bounding box center [0, 0] width 0 height 0
click at [459, 37] on button "Sauvegarder" at bounding box center [452, 33] width 49 height 15
click at [202, 48] on link "Fiches de salaire" at bounding box center [197, 49] width 68 height 11
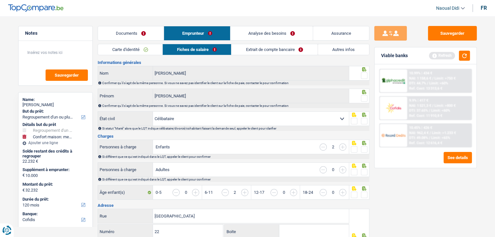
scroll to position [4, 0]
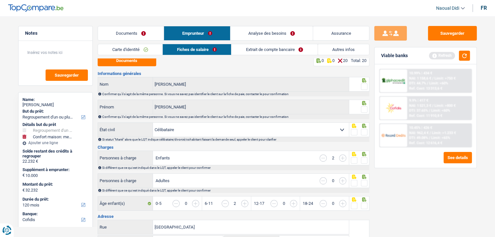
click at [131, 37] on link "Documents" at bounding box center [131, 33] width 66 height 14
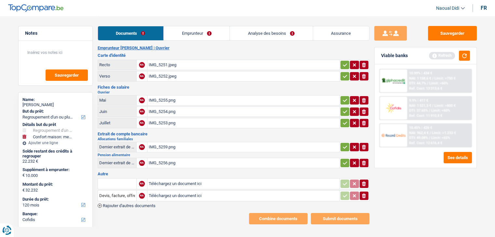
click at [345, 64] on icon "button" at bounding box center [344, 64] width 4 height 3
click at [342, 73] on icon "button" at bounding box center [344, 76] width 5 height 7
click at [345, 97] on icon "button" at bounding box center [344, 100] width 5 height 7
click at [345, 112] on icon "button" at bounding box center [344, 112] width 5 height 7
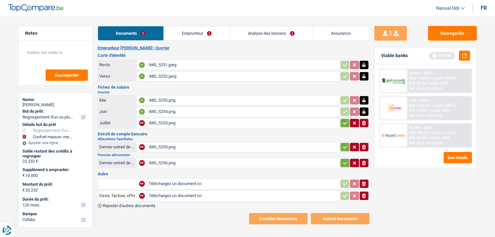
click at [345, 124] on icon "button" at bounding box center [344, 123] width 5 height 7
click at [341, 144] on button "button" at bounding box center [344, 147] width 9 height 8
click at [346, 160] on icon "button" at bounding box center [344, 163] width 5 height 7
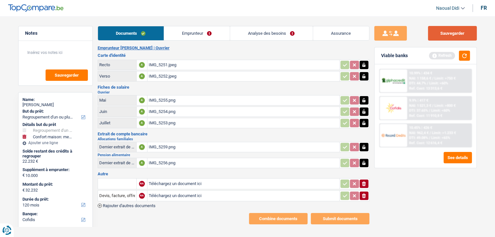
click at [456, 37] on button "Sauvegarder" at bounding box center [452, 33] width 49 height 15
click at [197, 33] on link "Emprunteur" at bounding box center [197, 33] width 66 height 14
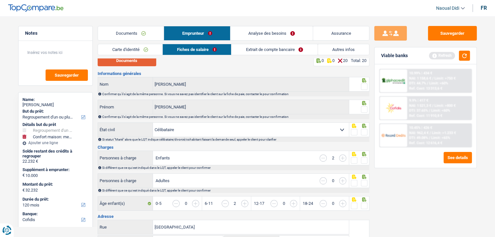
scroll to position [0, 0]
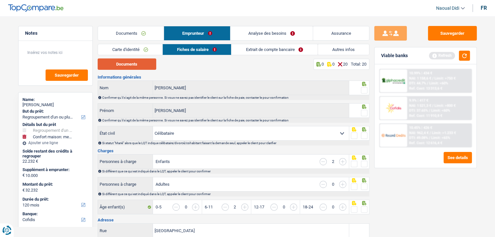
click at [145, 64] on button "Documents" at bounding box center [127, 64] width 59 height 11
click at [254, 48] on link "Extrait de compte bancaire" at bounding box center [274, 49] width 86 height 11
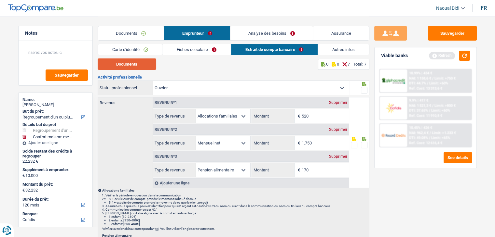
click at [131, 65] on button "Documents" at bounding box center [127, 64] width 59 height 11
drag, startPoint x: 190, startPoint y: 51, endPoint x: 202, endPoint y: 59, distance: 14.2
click at [190, 51] on link "Fiches de salaire" at bounding box center [196, 49] width 68 height 11
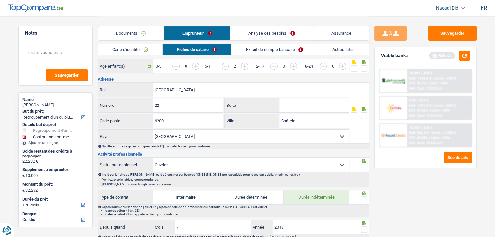
scroll to position [130, 0]
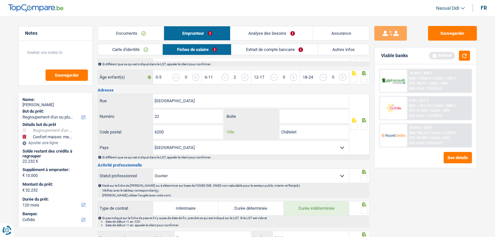
drag, startPoint x: 314, startPoint y: 130, endPoint x: 281, endPoint y: 127, distance: 34.0
click at [304, 129] on input "Châtelet" at bounding box center [314, 132] width 70 height 14
drag, startPoint x: 281, startPoint y: 127, endPoint x: 273, endPoint y: 126, distance: 7.5
click at [273, 126] on div "Châtelet Ville" at bounding box center [286, 132] width 124 height 14
paste input "B-6200 CHATELINEAU"
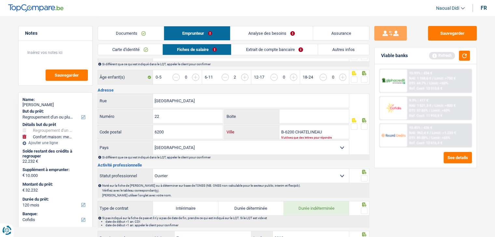
drag, startPoint x: 294, startPoint y: 129, endPoint x: 264, endPoint y: 131, distance: 30.0
click at [264, 131] on div "B-6200 CHATELINEAU Ville" at bounding box center [286, 132] width 124 height 14
type input "CHATELINEAU"
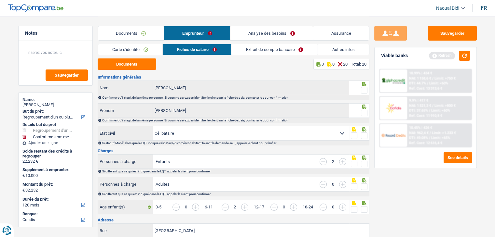
scroll to position [0, 0]
click at [366, 135] on span at bounding box center [364, 136] width 7 height 7
click at [0, 0] on input "radio" at bounding box center [0, 0] width 0 height 0
click at [365, 113] on span at bounding box center [364, 113] width 7 height 7
click at [0, 0] on input "radio" at bounding box center [0, 0] width 0 height 0
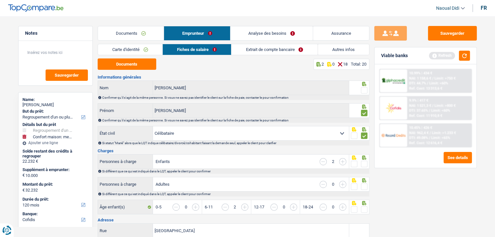
click at [364, 90] on span at bounding box center [364, 90] width 7 height 7
click at [0, 0] on input "radio" at bounding box center [0, 0] width 0 height 0
click at [361, 163] on span at bounding box center [364, 164] width 7 height 7
click at [0, 0] on input "radio" at bounding box center [0, 0] width 0 height 0
click at [361, 163] on span at bounding box center [364, 164] width 7 height 7
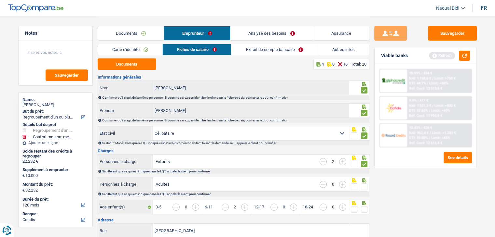
click at [0, 0] on input "radio" at bounding box center [0, 0] width 0 height 0
click at [365, 165] on span at bounding box center [364, 164] width 7 height 7
click at [0, 0] on input "radio" at bounding box center [0, 0] width 0 height 0
click at [365, 165] on span at bounding box center [364, 164] width 7 height 7
click at [0, 0] on input "radio" at bounding box center [0, 0] width 0 height 0
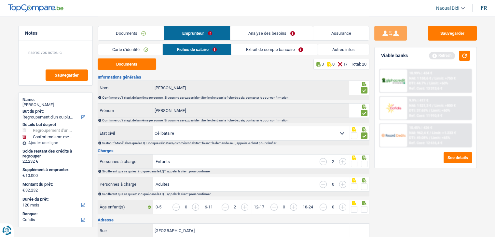
click at [364, 186] on span at bounding box center [364, 187] width 7 height 7
click at [0, 0] on input "radio" at bounding box center [0, 0] width 0 height 0
click at [365, 164] on span at bounding box center [364, 164] width 7 height 7
click at [0, 0] on input "radio" at bounding box center [0, 0] width 0 height 0
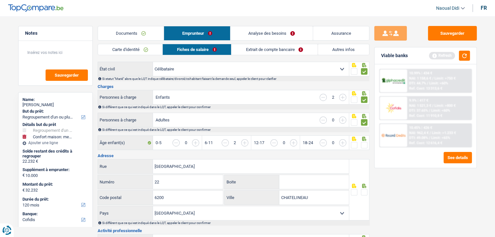
scroll to position [65, 0]
click at [364, 145] on span at bounding box center [364, 144] width 7 height 7
click at [0, 0] on input "radio" at bounding box center [0, 0] width 0 height 0
click at [364, 146] on span at bounding box center [364, 144] width 7 height 7
click at [0, 0] on input "radio" at bounding box center [0, 0] width 0 height 0
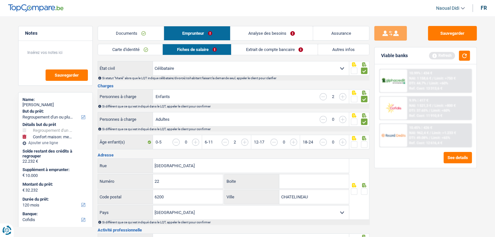
click at [364, 189] on span at bounding box center [364, 192] width 7 height 7
click at [0, 0] on input "radio" at bounding box center [0, 0] width 0 height 0
click at [363, 145] on span at bounding box center [364, 144] width 7 height 7
click at [0, 0] on input "radio" at bounding box center [0, 0] width 0 height 0
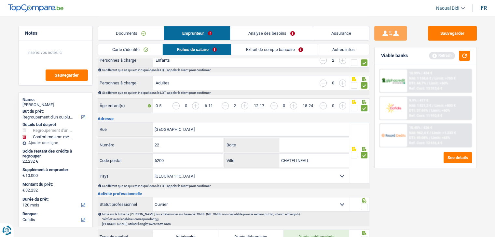
scroll to position [163, 0]
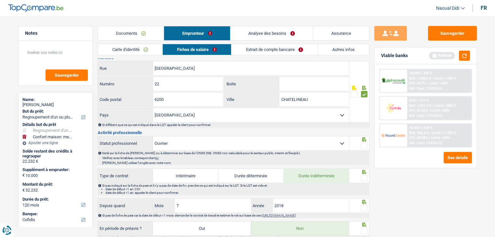
click at [364, 144] on span at bounding box center [364, 146] width 7 height 7
click at [0, 0] on input "radio" at bounding box center [0, 0] width 0 height 0
click at [364, 175] on span at bounding box center [364, 178] width 7 height 7
click at [0, 0] on input "radio" at bounding box center [0, 0] width 0 height 0
click at [364, 175] on span at bounding box center [364, 178] width 7 height 7
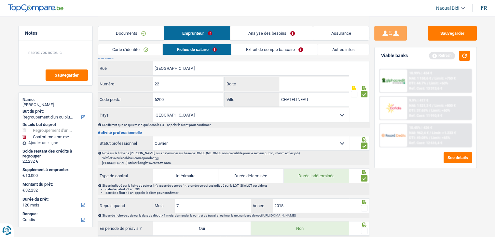
click at [0, 0] on input "radio" at bounding box center [0, 0] width 0 height 0
click at [304, 205] on input "2018" at bounding box center [311, 206] width 76 height 14
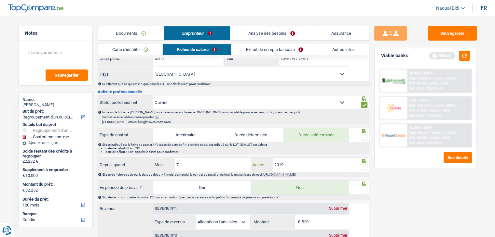
scroll to position [228, 0]
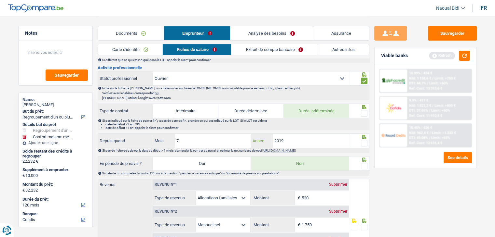
type input "2019"
click at [365, 142] on span at bounding box center [364, 143] width 7 height 7
click at [0, 0] on input "radio" at bounding box center [0, 0] width 0 height 0
click at [364, 112] on span at bounding box center [364, 113] width 7 height 7
click at [0, 0] on input "radio" at bounding box center [0, 0] width 0 height 0
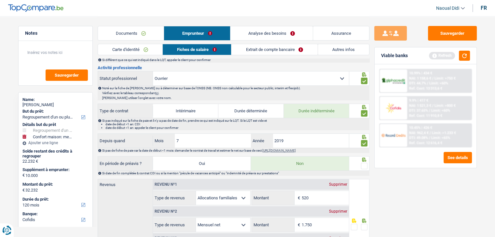
click at [364, 112] on span at bounding box center [364, 113] width 7 height 7
click at [0, 0] on input "radio" at bounding box center [0, 0] width 0 height 0
click at [364, 164] on span at bounding box center [364, 166] width 7 height 7
click at [0, 0] on input "radio" at bounding box center [0, 0] width 0 height 0
click at [364, 164] on span at bounding box center [364, 166] width 7 height 7
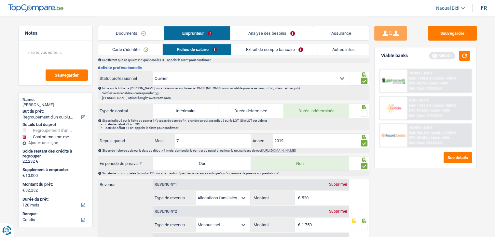
click at [0, 0] on input "radio" at bounding box center [0, 0] width 0 height 0
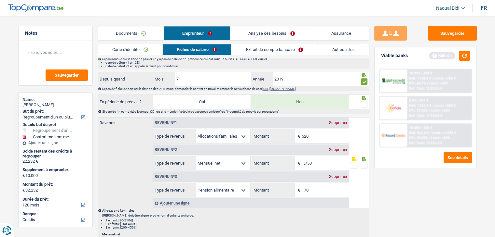
scroll to position [293, 0]
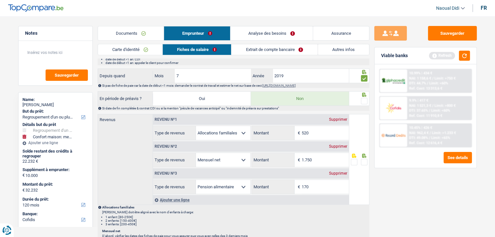
drag, startPoint x: 364, startPoint y: 100, endPoint x: 363, endPoint y: 103, distance: 3.8
click at [364, 100] on span at bounding box center [364, 101] width 7 height 7
click at [0, 0] on input "radio" at bounding box center [0, 0] width 0 height 0
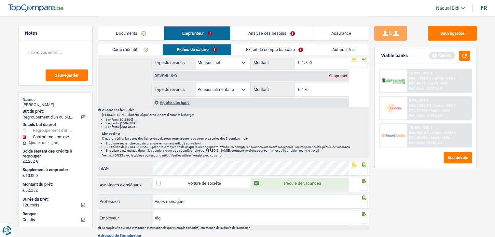
scroll to position [455, 0]
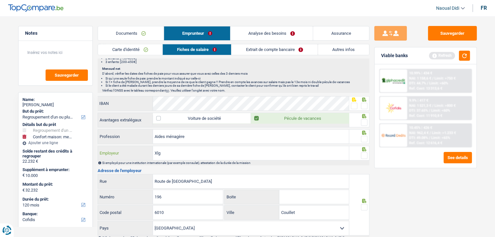
click at [166, 150] on input "Xlg" at bounding box center [251, 153] width 196 height 14
type input "Xlg Home"
click at [196, 179] on input "Route de philippeville" at bounding box center [251, 182] width 196 height 14
click at [152, 175] on div "Route de philippeville Rue" at bounding box center [223, 182] width 251 height 14
click at [148, 175] on label "Rue" at bounding box center [125, 182] width 55 height 14
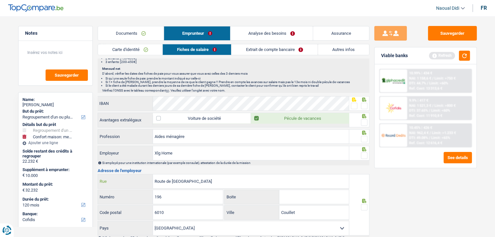
click at [153, 175] on input "Route de philippeville" at bounding box center [251, 182] width 196 height 14
click at [148, 175] on label "Rue" at bounding box center [125, 182] width 55 height 14
click at [153, 175] on input "Route de philippeville" at bounding box center [251, 182] width 196 height 14
drag, startPoint x: 207, startPoint y: 179, endPoint x: 191, endPoint y: 178, distance: 16.3
click at [207, 179] on input "Route de philippeville" at bounding box center [251, 182] width 196 height 14
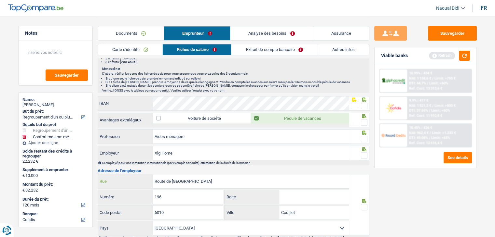
drag, startPoint x: 191, startPoint y: 178, endPoint x: 153, endPoint y: 173, distance: 39.0
click at [153, 175] on div "Route de philippeville Rue" at bounding box center [223, 182] width 251 height 14
click at [153, 175] on label "Rue" at bounding box center [125, 182] width 55 height 14
click at [153, 175] on input "Route de philippeville" at bounding box center [251, 182] width 196 height 14
paste input "Avenue de Bouillon, 54"
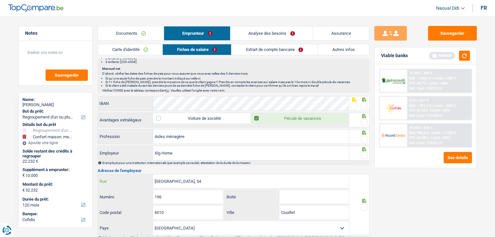
type input "Avenue de Bouillon, 54"
drag, startPoint x: 160, startPoint y: 194, endPoint x: 152, endPoint y: 194, distance: 8.1
click at [152, 194] on div "196 Numéro" at bounding box center [160, 197] width 125 height 14
click at [152, 194] on label "Numéro" at bounding box center [125, 197] width 55 height 14
click at [153, 194] on input "196" at bounding box center [188, 197] width 70 height 14
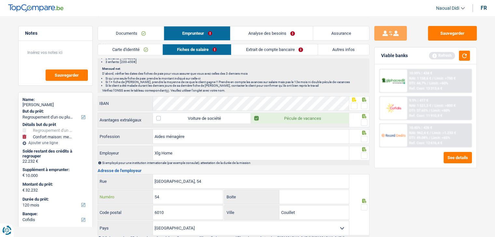
type input "54"
click at [218, 178] on input "Avenue de Bouillon, 54" at bounding box center [251, 182] width 196 height 14
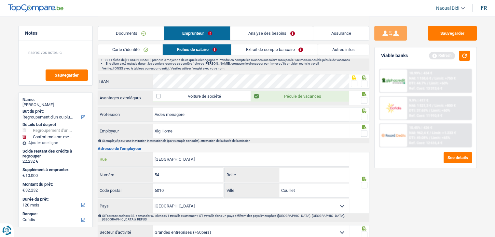
scroll to position [488, 0]
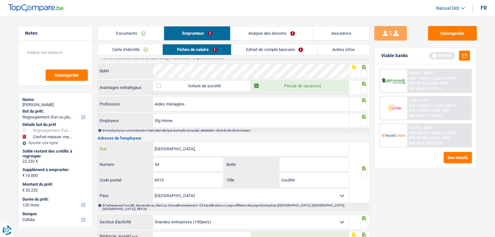
type input "[GEOGRAPHIC_DATA],"
drag, startPoint x: 304, startPoint y: 176, endPoint x: 294, endPoint y: 174, distance: 10.7
click at [304, 176] on input "Couillet" at bounding box center [314, 180] width 70 height 14
drag, startPoint x: 294, startPoint y: 174, endPoint x: 277, endPoint y: 171, distance: 17.5
click at [277, 173] on div "Couillet Ville" at bounding box center [286, 180] width 124 height 14
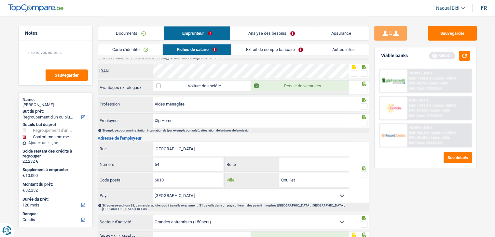
paste input "B-6800 LIBRAMONT-CHEVIGNY"
click at [294, 176] on input "B-6800 LIBRAMONT-CHEVIGNY" at bounding box center [314, 180] width 70 height 14
drag, startPoint x: 294, startPoint y: 176, endPoint x: 282, endPoint y: 175, distance: 12.4
click at [283, 175] on input "B-6800 LIBRAMONT-CHEVIGNY" at bounding box center [314, 180] width 70 height 14
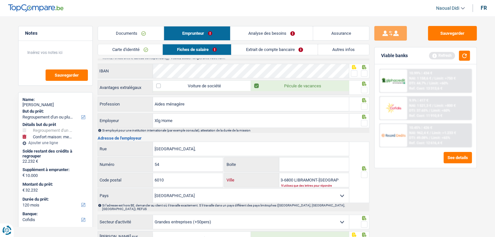
scroll to position [0, 0]
type input "B-6800 LIBRAMONT-CHEVIGNY"
click at [272, 175] on label "Ville" at bounding box center [251, 180] width 55 height 14
click at [279, 175] on input "B-6800 LIBRAMONT-CHEVIGNY" at bounding box center [314, 180] width 70 height 14
drag, startPoint x: 272, startPoint y: 175, endPoint x: 281, endPoint y: 176, distance: 9.3
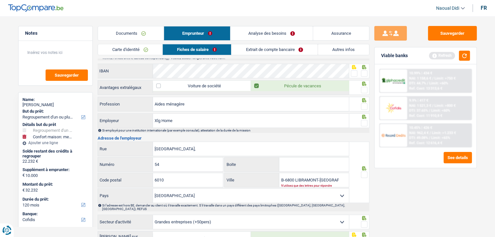
click at [281, 176] on div "B-6800 LIBRAMONT-CHEVIGNY Ville" at bounding box center [286, 180] width 124 height 14
click at [281, 177] on input "B-6800 LIBRAMONT-CHEVIGNY" at bounding box center [314, 180] width 70 height 14
click at [173, 176] on input "6010" at bounding box center [188, 180] width 70 height 14
type input "6800"
click at [296, 176] on input "B-6800 LIBRAMONT-CHEVIGNY" at bounding box center [314, 180] width 70 height 14
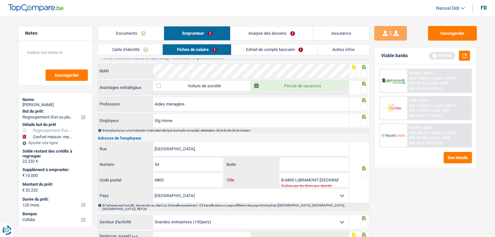
click at [296, 176] on input "B-6800 LIBRAMONT-CHEVIGNY" at bounding box center [314, 180] width 70 height 14
click at [295, 177] on input "B-6800 LIBRAMONT-CHEVIGNY" at bounding box center [314, 180] width 70 height 14
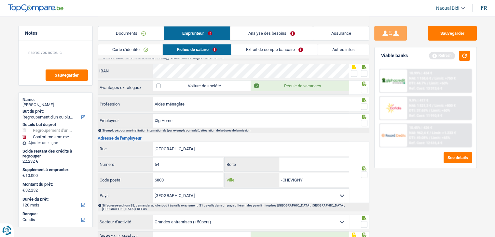
drag, startPoint x: 302, startPoint y: 176, endPoint x: 277, endPoint y: 172, distance: 25.7
click at [277, 173] on div "-CHEVIGNY Ville" at bounding box center [286, 180] width 124 height 14
click at [277, 173] on label "Ville" at bounding box center [251, 180] width 55 height 14
click at [279, 173] on input "B-6800 LIBRAMONT-CHEVIGNY" at bounding box center [314, 180] width 70 height 14
drag, startPoint x: 284, startPoint y: 173, endPoint x: 298, endPoint y: 173, distance: 14.3
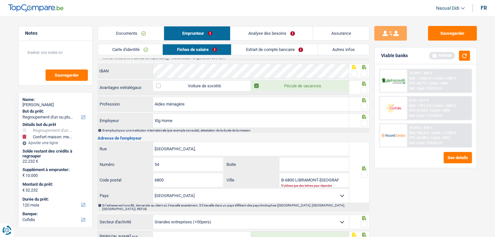
click at [298, 173] on div "B-6800 LIBRAMONT-CHEVIGNY Ville" at bounding box center [286, 180] width 124 height 14
click at [295, 177] on input "B-6800 LIBRAMONT-CHEVIGNY" at bounding box center [314, 180] width 70 height 14
drag, startPoint x: 280, startPoint y: 176, endPoint x: 295, endPoint y: 178, distance: 15.0
click at [295, 178] on input "B-6800 LIBRAMONT-CHEVIGNY" at bounding box center [314, 180] width 70 height 14
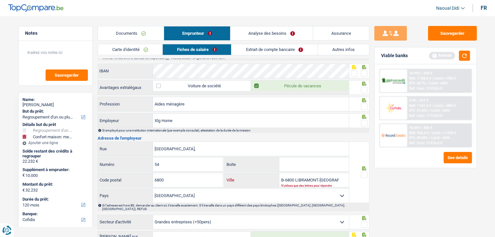
click at [295, 178] on input "B-6800 LIBRAMONT-CHEVIGNY" at bounding box center [314, 180] width 70 height 14
type input "LIBRAMONT-[GEOGRAPHIC_DATA]"
click at [364, 174] on span at bounding box center [364, 175] width 7 height 7
click at [0, 0] on input "radio" at bounding box center [0, 0] width 0 height 0
click at [364, 174] on span at bounding box center [364, 175] width 7 height 7
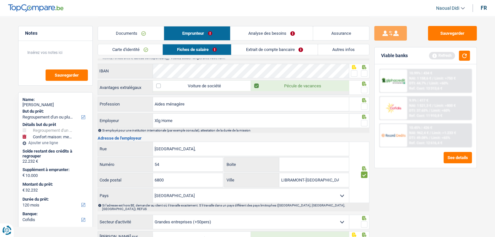
click at [0, 0] on input "radio" at bounding box center [0, 0] width 0 height 0
click at [364, 173] on span at bounding box center [364, 175] width 7 height 7
click at [0, 0] on input "radio" at bounding box center [0, 0] width 0 height 0
click at [362, 120] on span at bounding box center [364, 123] width 7 height 7
click at [0, 0] on input "radio" at bounding box center [0, 0] width 0 height 0
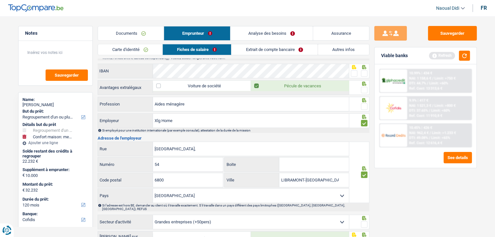
click at [362, 120] on span at bounding box center [364, 123] width 7 height 7
click at [0, 0] on input "radio" at bounding box center [0, 0] width 0 height 0
click at [363, 103] on span at bounding box center [364, 106] width 7 height 7
click at [0, 0] on input "radio" at bounding box center [0, 0] width 0 height 0
click at [365, 121] on span at bounding box center [364, 123] width 7 height 7
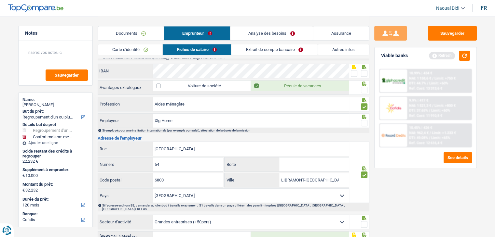
click at [0, 0] on input "radio" at bounding box center [0, 0] width 0 height 0
click at [365, 121] on span at bounding box center [364, 123] width 7 height 7
click at [0, 0] on input "radio" at bounding box center [0, 0] width 0 height 0
click at [364, 120] on span at bounding box center [364, 123] width 7 height 7
click at [0, 0] on input "radio" at bounding box center [0, 0] width 0 height 0
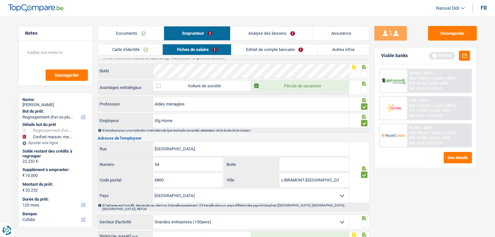
click at [366, 87] on span at bounding box center [364, 90] width 7 height 7
click at [0, 0] on input "radio" at bounding box center [0, 0] width 0 height 0
click at [363, 72] on span at bounding box center [364, 73] width 7 height 7
click at [0, 0] on input "radio" at bounding box center [0, 0] width 0 height 0
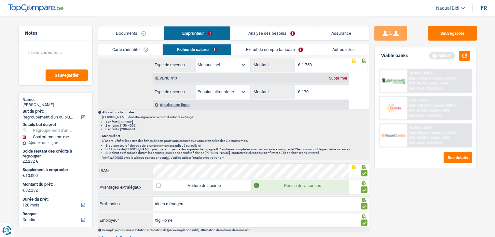
scroll to position [325, 0]
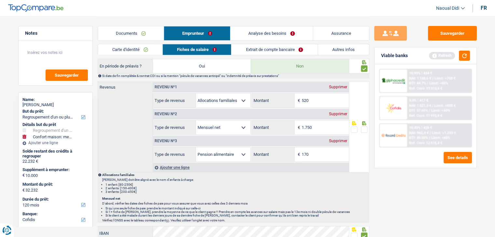
click at [365, 127] on span at bounding box center [364, 130] width 7 height 7
click at [0, 0] on input "radio" at bounding box center [0, 0] width 0 height 0
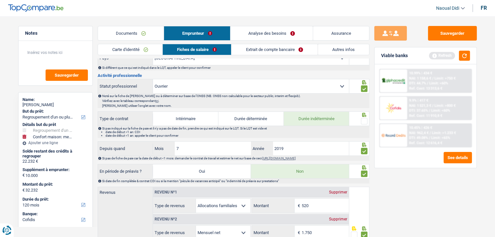
scroll to position [195, 0]
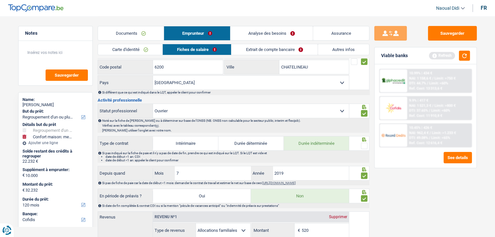
click at [363, 145] on span at bounding box center [364, 146] width 7 height 7
click at [0, 0] on input "radio" at bounding box center [0, 0] width 0 height 0
click at [363, 145] on span at bounding box center [364, 146] width 7 height 7
click at [0, 0] on input "radio" at bounding box center [0, 0] width 0 height 0
click at [366, 143] on span at bounding box center [364, 146] width 7 height 7
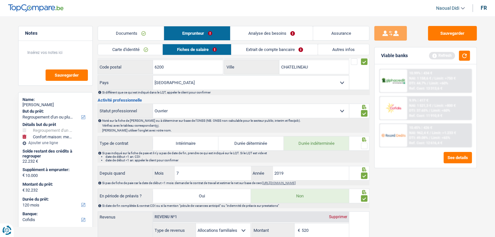
click at [0, 0] on input "radio" at bounding box center [0, 0] width 0 height 0
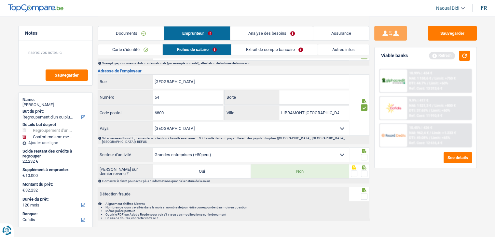
scroll to position [556, 0]
click at [364, 154] on span at bounding box center [364, 157] width 7 height 7
click at [0, 0] on input "radio" at bounding box center [0, 0] width 0 height 0
click at [364, 154] on span at bounding box center [364, 157] width 7 height 7
click at [0, 0] on input "radio" at bounding box center [0, 0] width 0 height 0
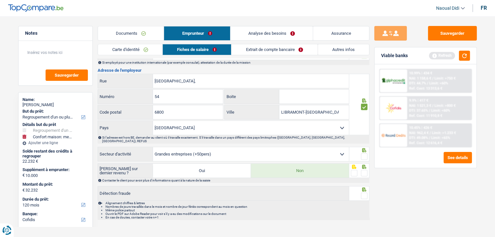
click at [363, 154] on span at bounding box center [364, 157] width 7 height 7
click at [0, 0] on input "radio" at bounding box center [0, 0] width 0 height 0
click at [363, 154] on span at bounding box center [364, 157] width 7 height 7
click at [0, 0] on input "radio" at bounding box center [0, 0] width 0 height 0
click at [364, 154] on span at bounding box center [364, 157] width 7 height 7
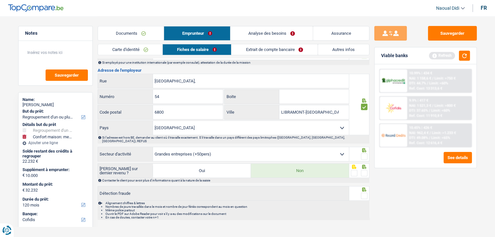
click at [0, 0] on input "radio" at bounding box center [0, 0] width 0 height 0
click at [365, 170] on span at bounding box center [364, 173] width 7 height 7
click at [0, 0] on input "radio" at bounding box center [0, 0] width 0 height 0
click at [363, 193] on span at bounding box center [364, 196] width 7 height 7
click at [0, 0] on input "radio" at bounding box center [0, 0] width 0 height 0
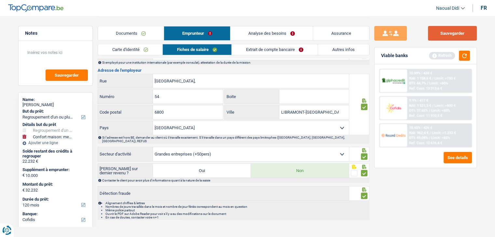
click at [442, 31] on button "Sauvegarder" at bounding box center [452, 33] width 49 height 15
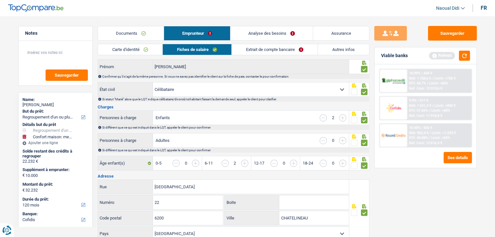
scroll to position [0, 0]
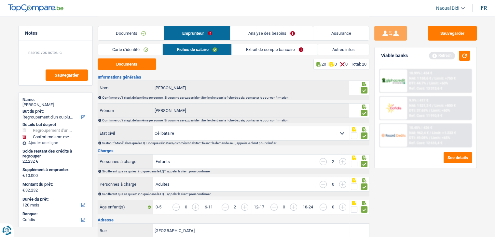
click at [270, 48] on link "Extrait de compte bancaire" at bounding box center [275, 49] width 86 height 11
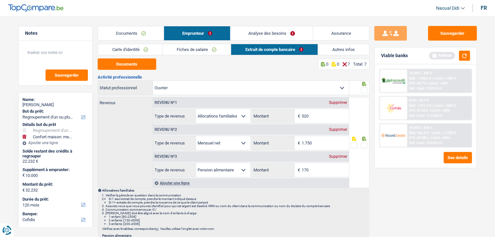
click at [365, 92] on span at bounding box center [364, 90] width 7 height 7
click at [0, 0] on input "radio" at bounding box center [0, 0] width 0 height 0
click at [365, 92] on span at bounding box center [364, 90] width 7 height 7
click at [0, 0] on input "radio" at bounding box center [0, 0] width 0 height 0
click at [363, 89] on span at bounding box center [364, 90] width 7 height 7
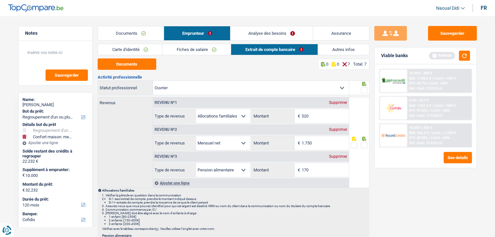
click at [0, 0] on input "radio" at bounding box center [0, 0] width 0 height 0
click at [363, 89] on span at bounding box center [364, 90] width 7 height 7
click at [0, 0] on input "radio" at bounding box center [0, 0] width 0 height 0
click at [362, 91] on span at bounding box center [364, 90] width 7 height 7
click at [0, 0] on input "radio" at bounding box center [0, 0] width 0 height 0
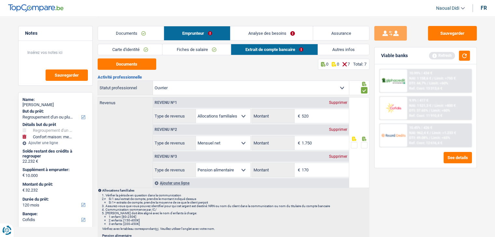
click at [362, 91] on span at bounding box center [364, 90] width 7 height 7
click at [0, 0] on input "radio" at bounding box center [0, 0] width 0 height 0
click at [363, 91] on span at bounding box center [364, 90] width 7 height 7
click at [0, 0] on input "radio" at bounding box center [0, 0] width 0 height 0
click at [316, 115] on input "520" at bounding box center [324, 116] width 47 height 14
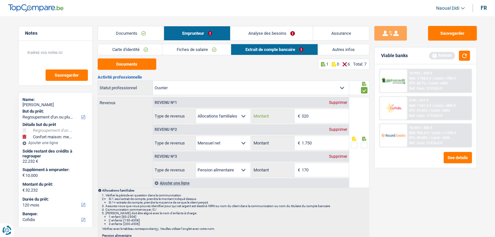
click at [316, 115] on input "520" at bounding box center [324, 116] width 47 height 14
type input "675"
drag, startPoint x: 313, startPoint y: 170, endPoint x: 296, endPoint y: 171, distance: 16.9
click at [302, 170] on input "170" at bounding box center [324, 170] width 47 height 14
click at [291, 171] on label "Montant" at bounding box center [273, 170] width 43 height 14
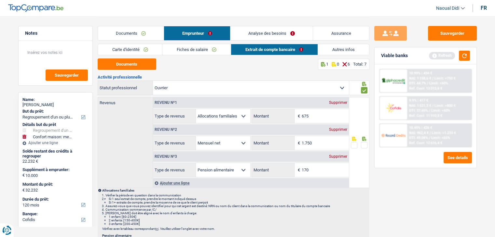
click at [0, 0] on input "170" at bounding box center [0, 0] width 0 height 0
drag, startPoint x: 291, startPoint y: 171, endPoint x: 300, endPoint y: 170, distance: 8.5
click at [300, 170] on div "170 € Montant" at bounding box center [300, 170] width 97 height 14
click at [311, 168] on input "170" at bounding box center [324, 170] width 47 height 14
type input "1"
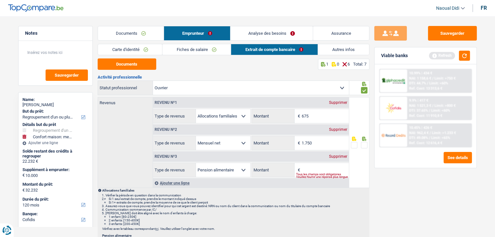
click at [122, 32] on link "Documents" at bounding box center [131, 33] width 66 height 14
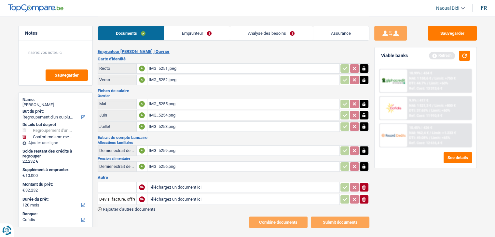
click at [199, 32] on link "Emprunteur" at bounding box center [197, 33] width 66 height 14
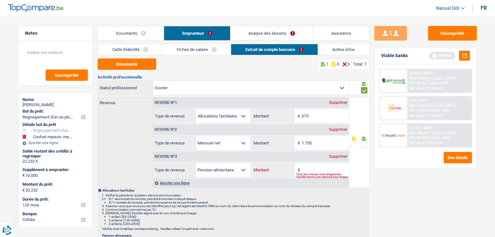
click at [308, 171] on input "Montant" at bounding box center [324, 170] width 47 height 14
type input "88"
click at [315, 112] on input "675" at bounding box center [324, 116] width 47 height 14
click at [319, 147] on input "1.750" at bounding box center [324, 143] width 47 height 14
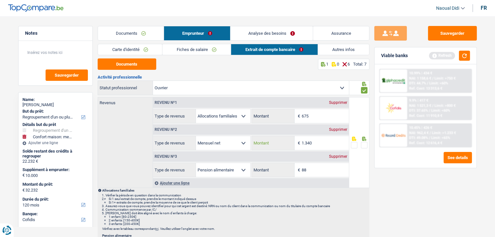
type input "1.340"
click at [364, 145] on span at bounding box center [364, 145] width 7 height 7
click at [0, 0] on input "radio" at bounding box center [0, 0] width 0 height 0
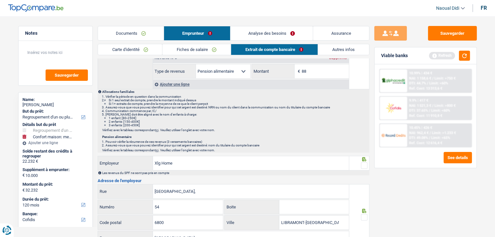
scroll to position [130, 0]
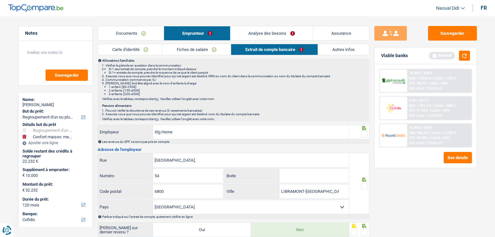
click at [363, 135] on span at bounding box center [364, 134] width 7 height 7
click at [0, 0] on input "radio" at bounding box center [0, 0] width 0 height 0
click at [363, 135] on span at bounding box center [364, 134] width 7 height 7
click at [0, 0] on input "radio" at bounding box center [0, 0] width 0 height 0
click at [365, 184] on span at bounding box center [364, 186] width 7 height 7
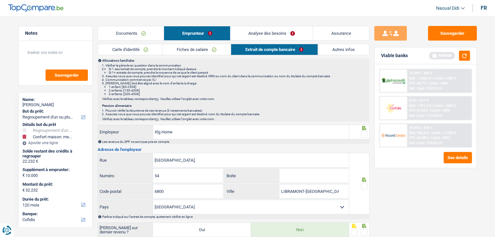
click at [0, 0] on input "radio" at bounding box center [0, 0] width 0 height 0
click at [363, 133] on span at bounding box center [364, 134] width 7 height 7
click at [0, 0] on input "radio" at bounding box center [0, 0] width 0 height 0
click at [363, 133] on span at bounding box center [364, 134] width 7 height 7
click at [0, 0] on input "radio" at bounding box center [0, 0] width 0 height 0
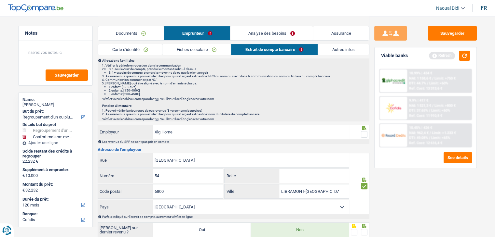
click at [364, 136] on span at bounding box center [364, 134] width 7 height 7
click at [0, 0] on input "radio" at bounding box center [0, 0] width 0 height 0
click at [364, 136] on span at bounding box center [364, 134] width 7 height 7
click at [0, 0] on input "radio" at bounding box center [0, 0] width 0 height 0
click at [364, 134] on span at bounding box center [364, 134] width 7 height 7
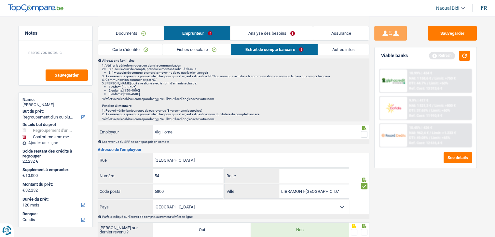
click at [0, 0] on input "radio" at bounding box center [0, 0] width 0 height 0
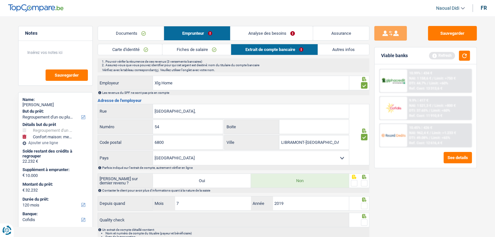
scroll to position [215, 0]
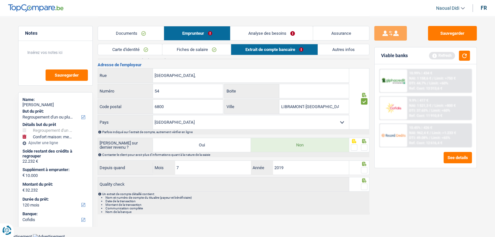
click at [363, 146] on span at bounding box center [364, 147] width 7 height 7
click at [0, 0] on input "radio" at bounding box center [0, 0] width 0 height 0
click at [363, 146] on span at bounding box center [364, 147] width 7 height 7
click at [0, 0] on input "radio" at bounding box center [0, 0] width 0 height 0
click at [366, 147] on span at bounding box center [364, 147] width 7 height 7
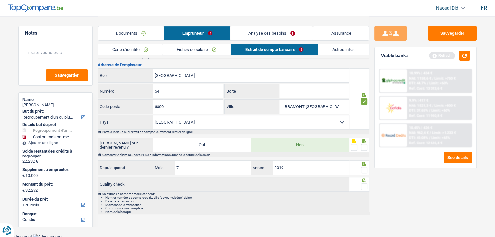
click at [0, 0] on input "radio" at bounding box center [0, 0] width 0 height 0
click at [364, 169] on span at bounding box center [364, 170] width 7 height 7
click at [0, 0] on input "radio" at bounding box center [0, 0] width 0 height 0
click at [364, 169] on span at bounding box center [364, 170] width 7 height 7
click at [0, 0] on input "radio" at bounding box center [0, 0] width 0 height 0
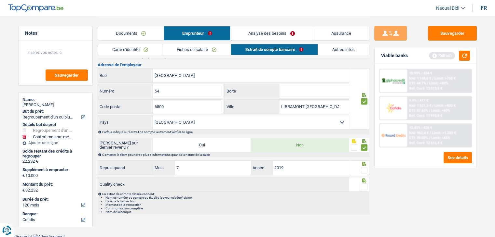
click at [364, 169] on span at bounding box center [364, 170] width 7 height 7
click at [0, 0] on input "radio" at bounding box center [0, 0] width 0 height 0
click at [363, 185] on span at bounding box center [364, 187] width 7 height 7
click at [0, 0] on input "radio" at bounding box center [0, 0] width 0 height 0
click at [449, 31] on button "Sauvegarder" at bounding box center [452, 33] width 49 height 15
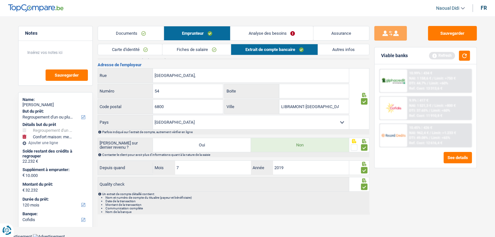
click at [336, 51] on link "Autres infos" at bounding box center [343, 49] width 51 height 11
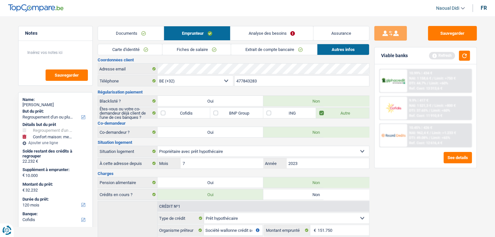
scroll to position [0, 0]
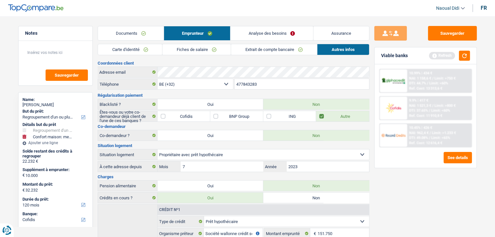
click at [267, 35] on link "Analyse des besoins" at bounding box center [271, 33] width 82 height 14
click at [267, 36] on link "Analyse des besoins" at bounding box center [271, 33] width 82 height 14
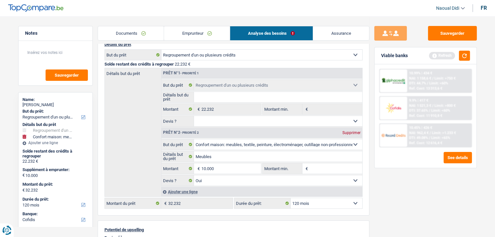
scroll to position [65, 0]
click at [464, 58] on button "button" at bounding box center [464, 56] width 11 height 10
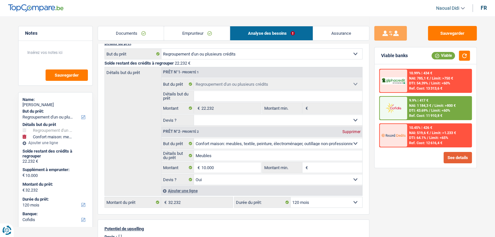
click at [447, 158] on button "See details" at bounding box center [457, 157] width 28 height 11
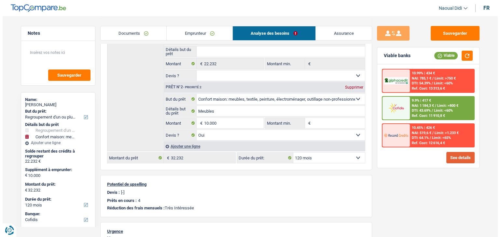
scroll to position [130, 0]
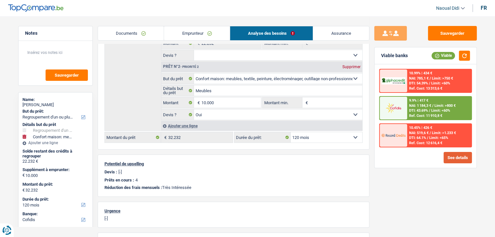
click at [450, 154] on button "See details" at bounding box center [457, 157] width 28 height 11
click at [454, 158] on button "See details" at bounding box center [457, 157] width 28 height 11
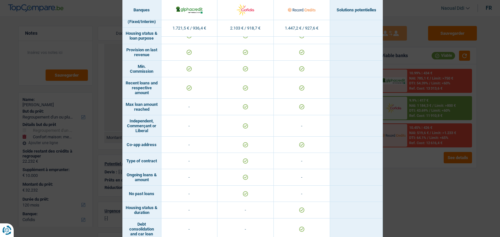
scroll to position [452, 0]
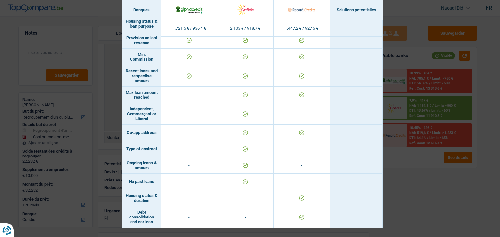
click at [420, 186] on div "Banks conditions × Banques Solutions potentielles Revenus / Charges 1.721,5 € /…" at bounding box center [250, 118] width 500 height 237
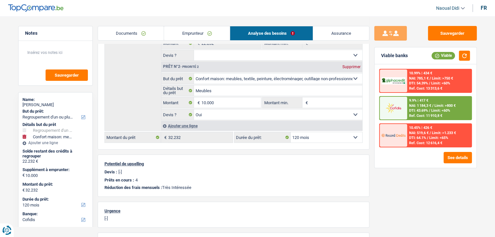
click at [419, 109] on span "DTI: 43.69%" at bounding box center [418, 111] width 19 height 4
click at [422, 104] on span "NAI: 1 184,3 €" at bounding box center [420, 106] width 22 height 4
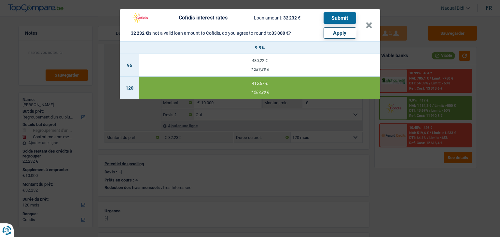
click at [331, 34] on button "Apply" at bounding box center [339, 32] width 33 height 11
click at [331, 34] on link "Assurance" at bounding box center [341, 33] width 56 height 14
type input "10.768"
type input "33.000"
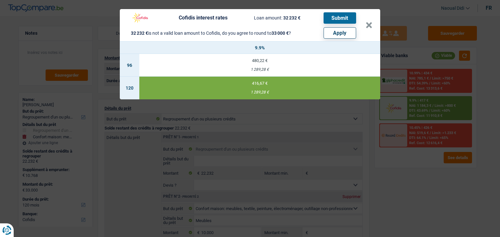
select select "other"
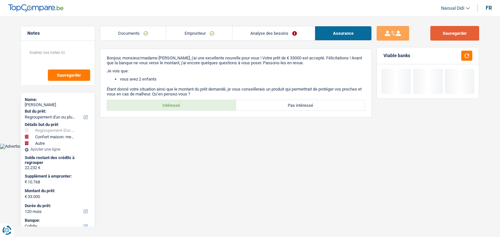
click at [448, 35] on button "Sauvegarder" at bounding box center [454, 33] width 49 height 15
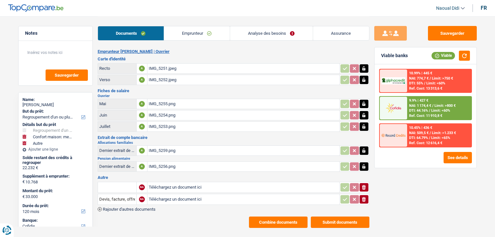
select select "refinancing"
select select "household"
select select "other"
select select "120"
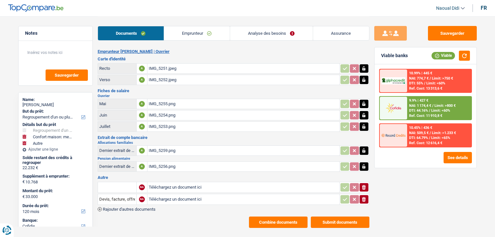
select select "cofidis"
click at [424, 112] on span "DTI: 44.16%" at bounding box center [418, 111] width 19 height 4
click at [387, 106] on img at bounding box center [393, 108] width 24 height 12
click at [420, 99] on div "9.9% | 427 €" at bounding box center [418, 101] width 19 height 4
click at [418, 115] on div "Ref. Cost: 11 910,8 €" at bounding box center [425, 116] width 33 height 4
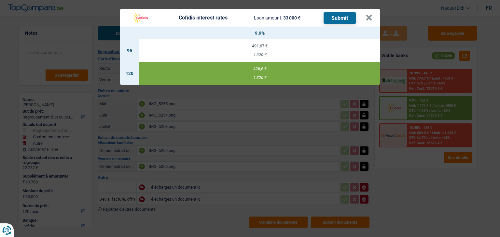
click at [338, 16] on button "Submit" at bounding box center [339, 17] width 33 height 11
click at [368, 20] on button "×" at bounding box center [368, 18] width 7 height 7
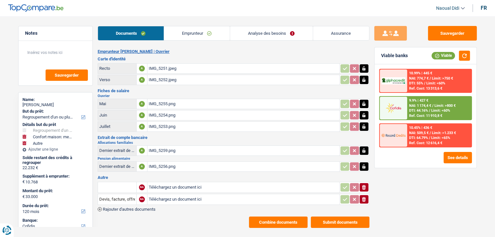
click at [185, 32] on link "Emprunteur" at bounding box center [197, 33] width 66 height 14
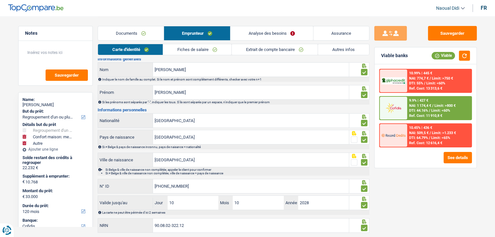
scroll to position [36, 0]
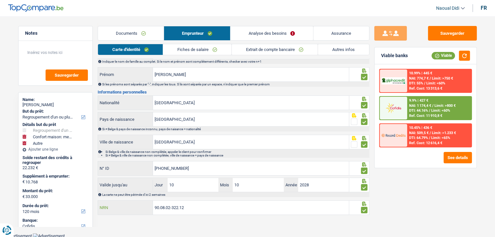
click at [187, 205] on input "90.08.02-322.12" at bounding box center [251, 208] width 196 height 14
drag, startPoint x: 161, startPoint y: 204, endPoint x: 145, endPoint y: 205, distance: 16.0
click at [141, 203] on div "90.08.02-322.12 NRN" at bounding box center [223, 208] width 251 height 14
click at [199, 207] on input "90.08.02-322.12" at bounding box center [251, 208] width 196 height 14
drag, startPoint x: 199, startPoint y: 207, endPoint x: 156, endPoint y: 205, distance: 43.0
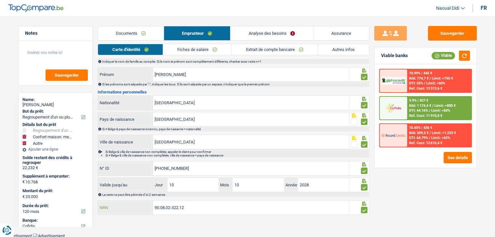
click at [156, 205] on input "90.08.02-322.12" at bounding box center [251, 208] width 196 height 14
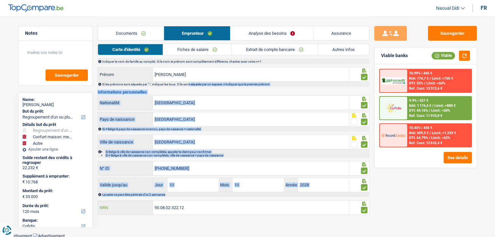
click at [192, 208] on input "90.08.02-322.12" at bounding box center [251, 208] width 196 height 14
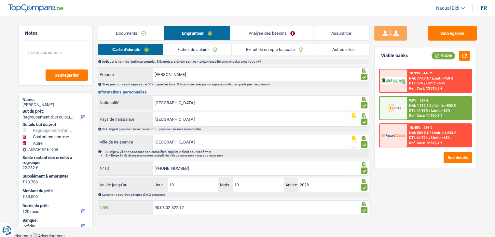
click at [192, 208] on input "90.08.02-322.12" at bounding box center [251, 208] width 196 height 14
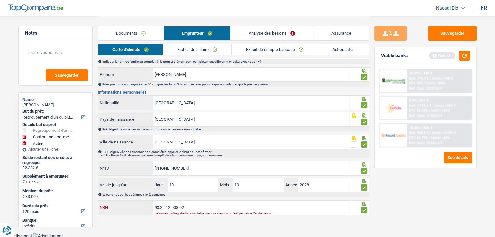
click at [194, 206] on input "93.22.12-008.02" at bounding box center [251, 208] width 196 height 14
click at [187, 218] on main "Notes Sauvegarder Name: [PERSON_NAME] But du prêt: Confort maison: meubles, tex…" at bounding box center [247, 99] width 495 height 270
click at [130, 33] on link "Documents" at bounding box center [131, 33] width 66 height 14
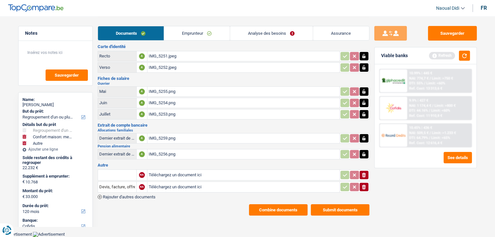
scroll to position [8, 0]
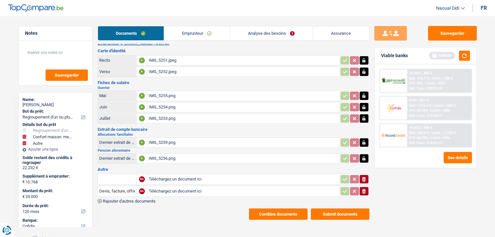
click at [162, 61] on div "IMG_5251.jpeg" at bounding box center [243, 61] width 189 height 10
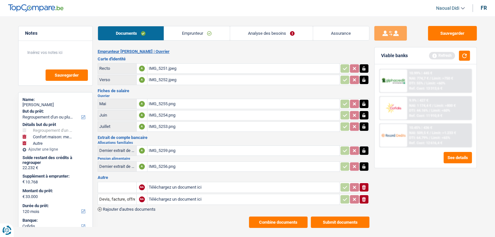
click at [164, 80] on div "IMG_5252.jpeg" at bounding box center [243, 80] width 189 height 10
click at [184, 37] on link "Emprunteur" at bounding box center [197, 33] width 66 height 14
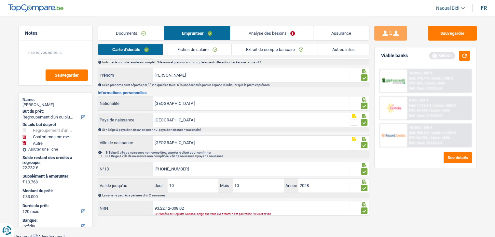
scroll to position [36, 0]
click at [189, 207] on input "93.22.12-008.02" at bounding box center [251, 208] width 196 height 14
drag, startPoint x: 189, startPoint y: 207, endPoint x: 157, endPoint y: 205, distance: 32.6
click at [154, 204] on input "93.22.12-008.02" at bounding box center [251, 208] width 196 height 14
drag, startPoint x: 191, startPoint y: 209, endPoint x: 154, endPoint y: 206, distance: 37.3
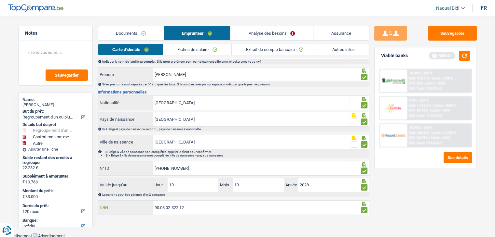
click at [154, 206] on input "90.08.02-322.12" at bounding box center [251, 208] width 196 height 14
type input "90.08.02-322.12"
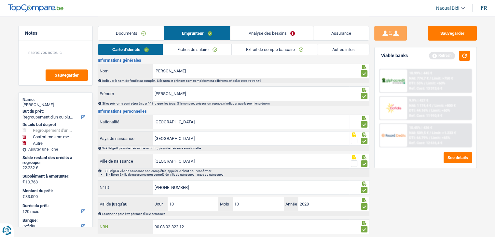
scroll to position [0, 0]
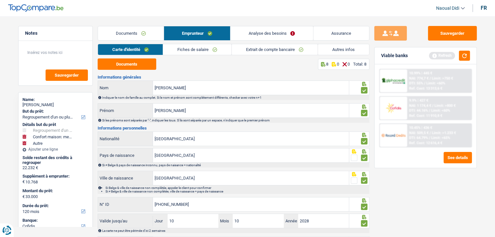
click at [341, 52] on link "Autres infos" at bounding box center [343, 49] width 51 height 11
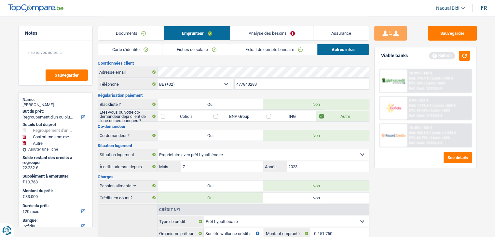
click at [267, 35] on link "Analyse des besoins" at bounding box center [271, 33] width 82 height 14
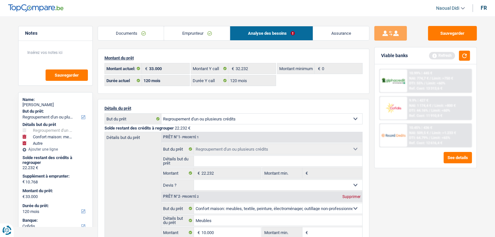
click at [134, 34] on link "Documents" at bounding box center [131, 33] width 66 height 14
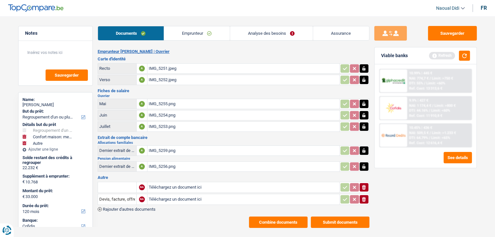
click at [181, 33] on link "Emprunteur" at bounding box center [197, 33] width 66 height 14
